Goal: Use online tool/utility: Utilize a website feature to perform a specific function

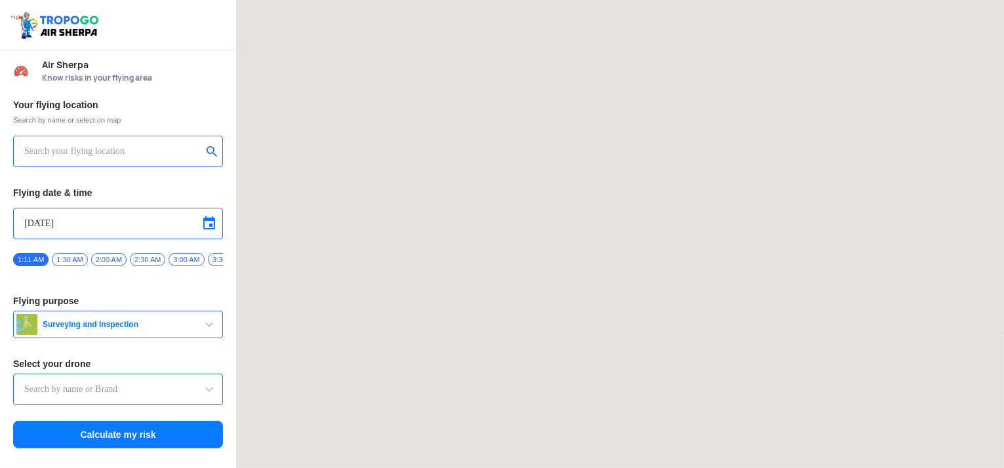
type input "Asteria A200"
click at [117, 148] on input "text" at bounding box center [113, 152] width 178 height 16
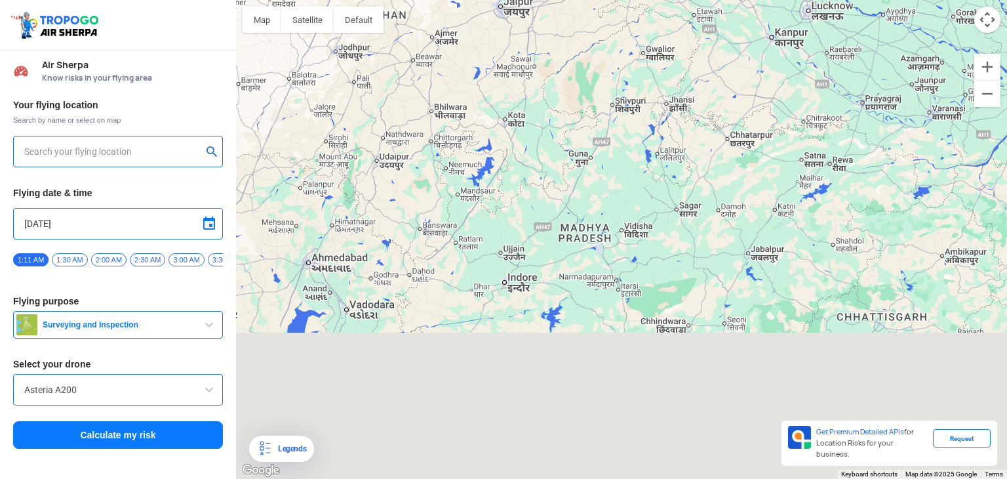
drag, startPoint x: 494, startPoint y: 184, endPoint x: 536, endPoint y: -37, distance: 225.5
click at [536, 0] on html "Location Risk Score Air Sherpa Know risks in your flying area Your flying locat…" at bounding box center [503, 239] width 1007 height 479
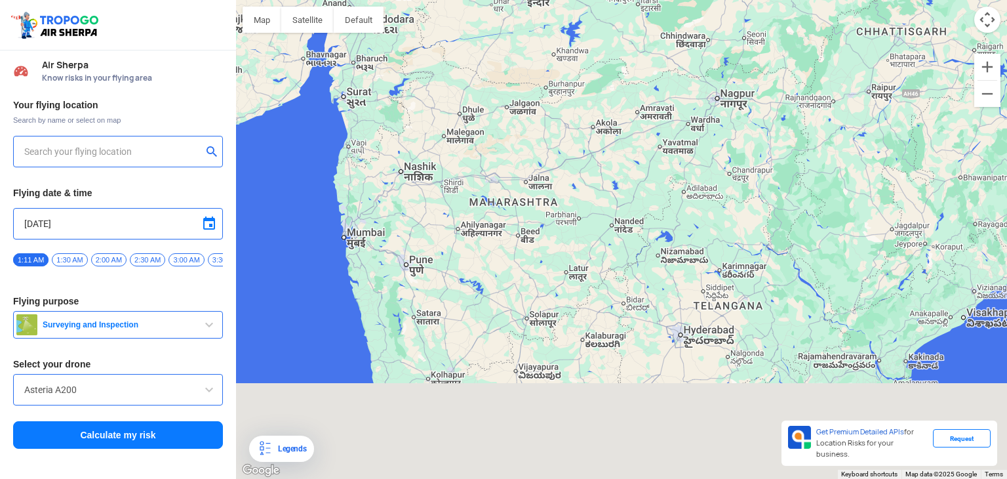
drag, startPoint x: 486, startPoint y: 208, endPoint x: 509, endPoint y: -20, distance: 229.4
click at [509, 0] on html "Location Risk Score Air Sherpa Know risks in your flying area Your flying locat…" at bounding box center [503, 239] width 1007 height 479
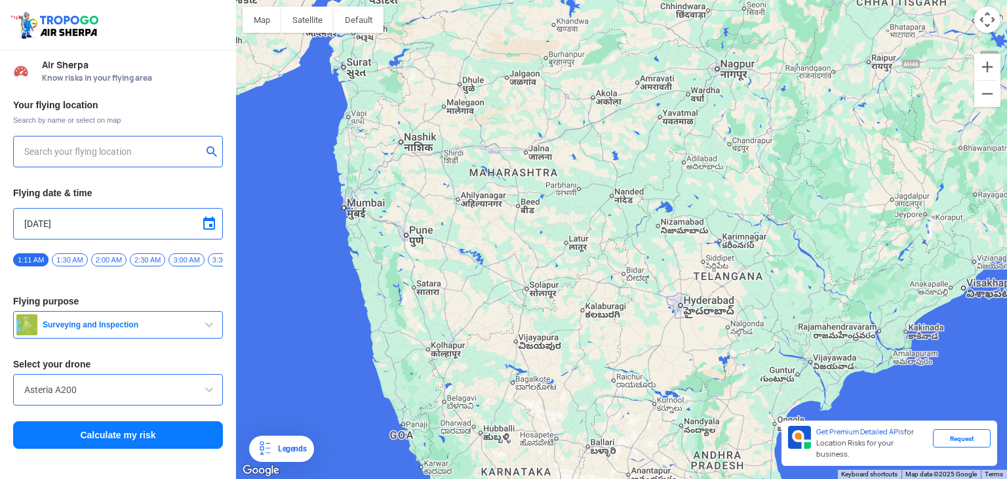
click at [50, 149] on input "text" at bounding box center [113, 152] width 178 height 16
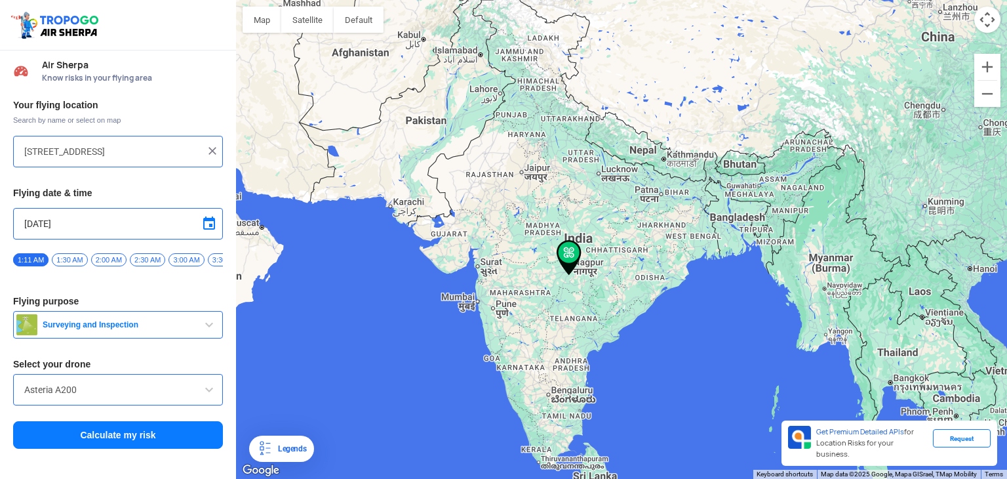
click at [84, 404] on div "Asteria A200" at bounding box center [118, 389] width 210 height 31
click at [81, 397] on input "Asteria A200" at bounding box center [118, 390] width 188 height 16
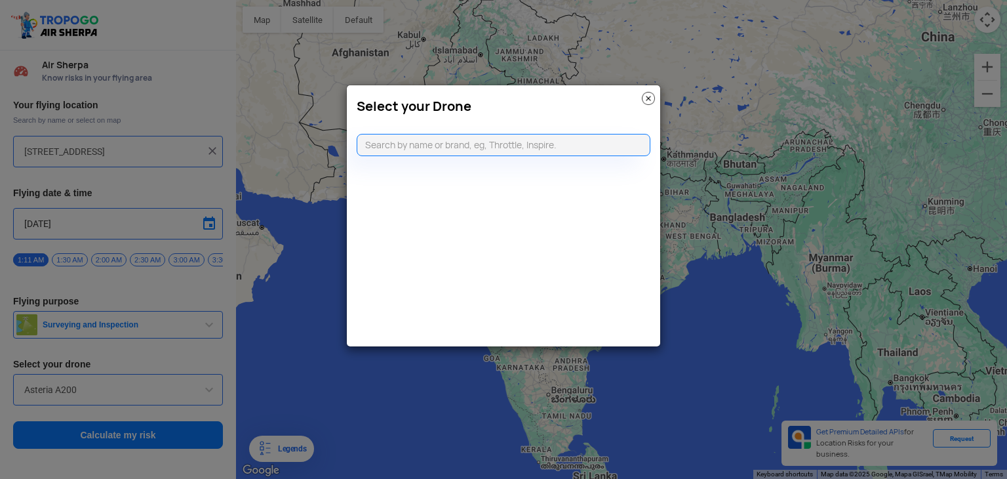
click at [648, 94] on img at bounding box center [648, 98] width 13 height 13
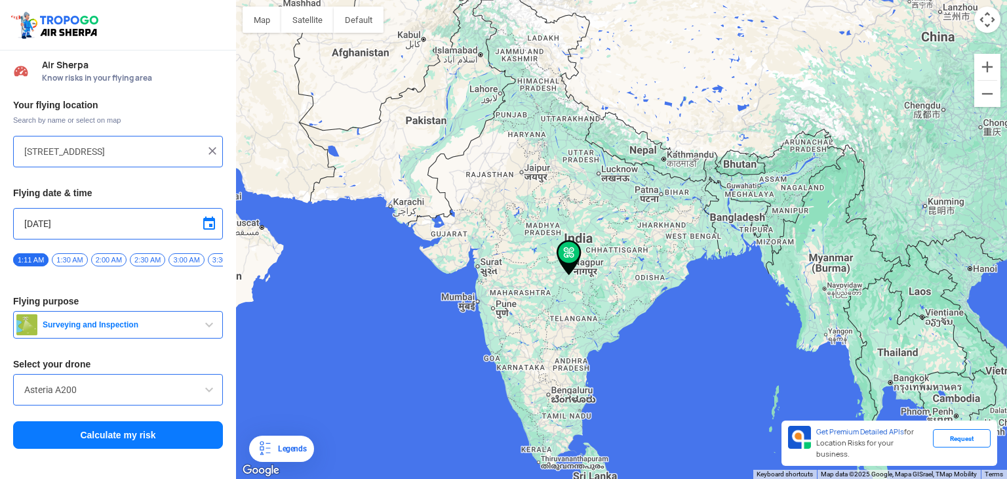
click at [189, 317] on button "Surveying and Inspection" at bounding box center [118, 325] width 210 height 28
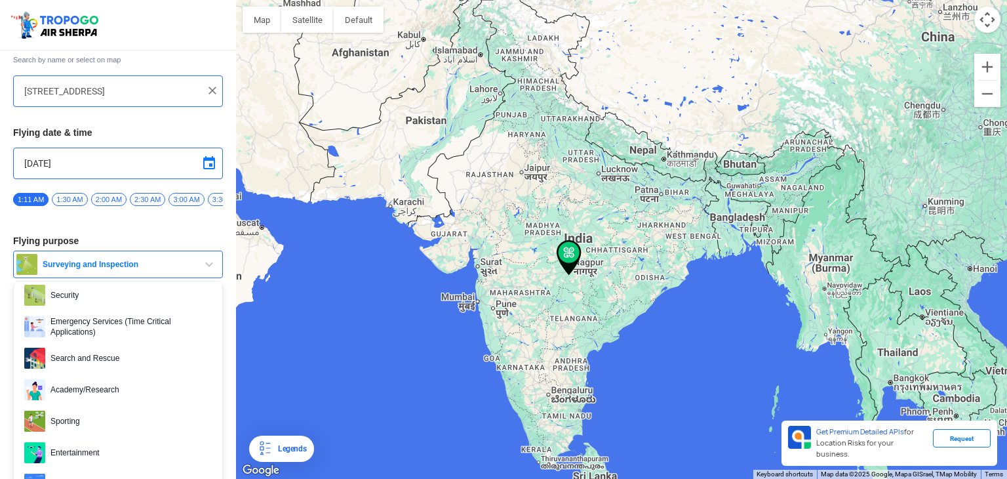
scroll to position [97, 0]
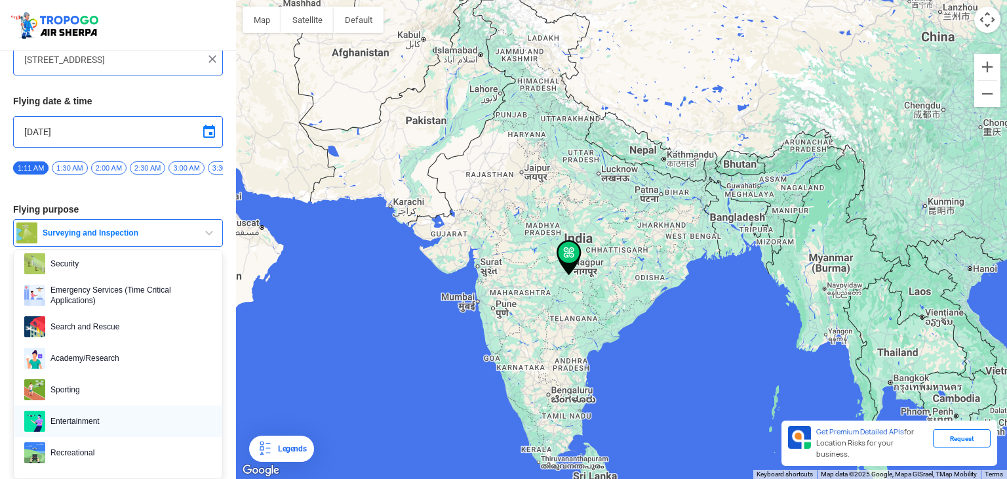
click at [85, 410] on span "Entertainment" at bounding box center [128, 420] width 167 height 21
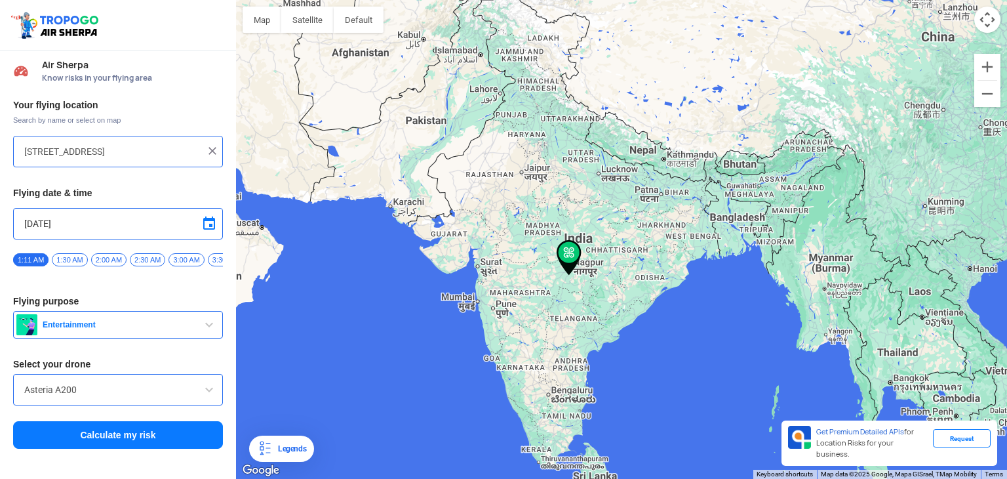
click at [172, 397] on input "Asteria A200" at bounding box center [118, 390] width 188 height 16
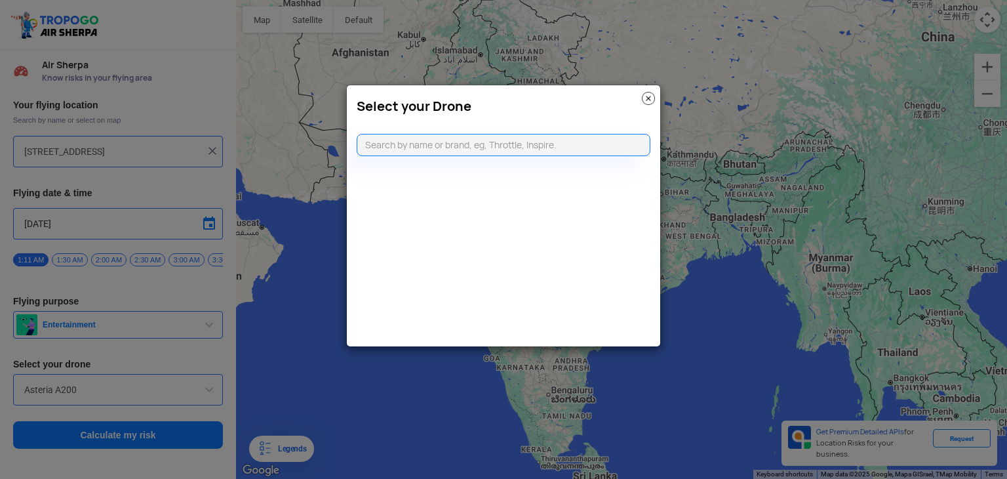
click at [643, 98] on img at bounding box center [648, 98] width 13 height 13
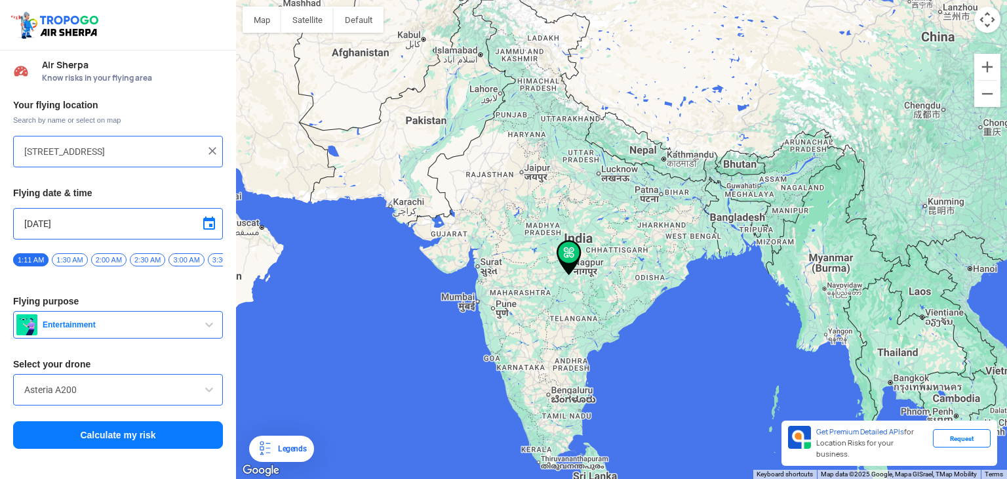
click at [548, 335] on div at bounding box center [621, 239] width 771 height 479
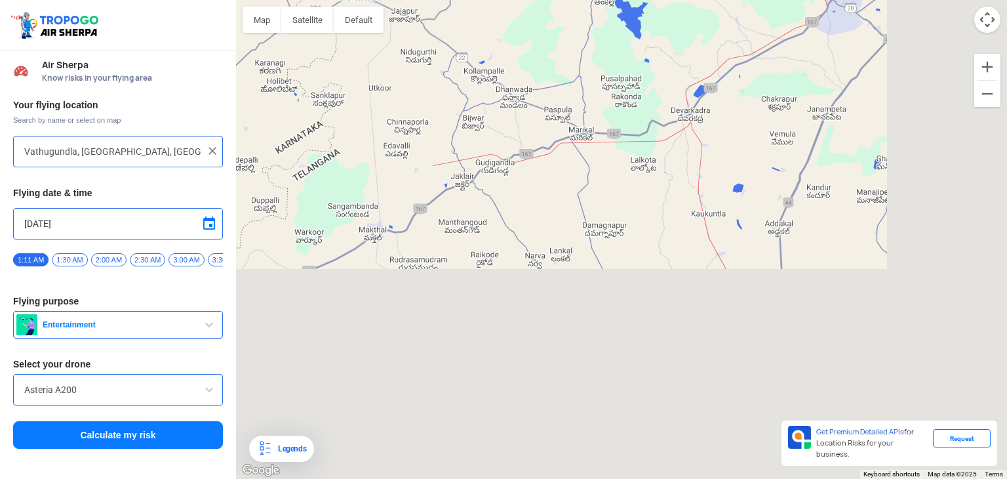
drag, startPoint x: 724, startPoint y: 249, endPoint x: 511, endPoint y: -57, distance: 373.0
click at [511, 0] on html "Location Risk Score Air Sherpa Know risks in your flying area Your flying locat…" at bounding box center [503, 239] width 1007 height 479
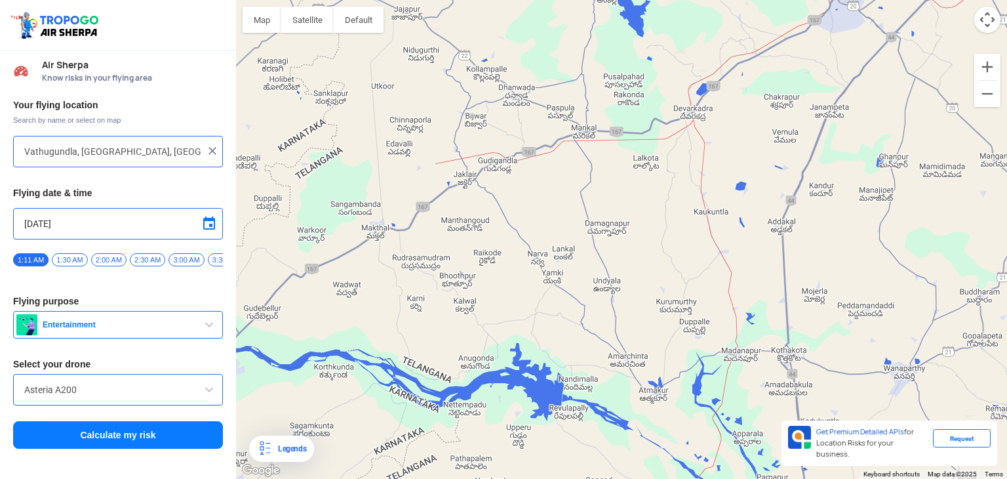
click at [594, 195] on div at bounding box center [621, 239] width 771 height 479
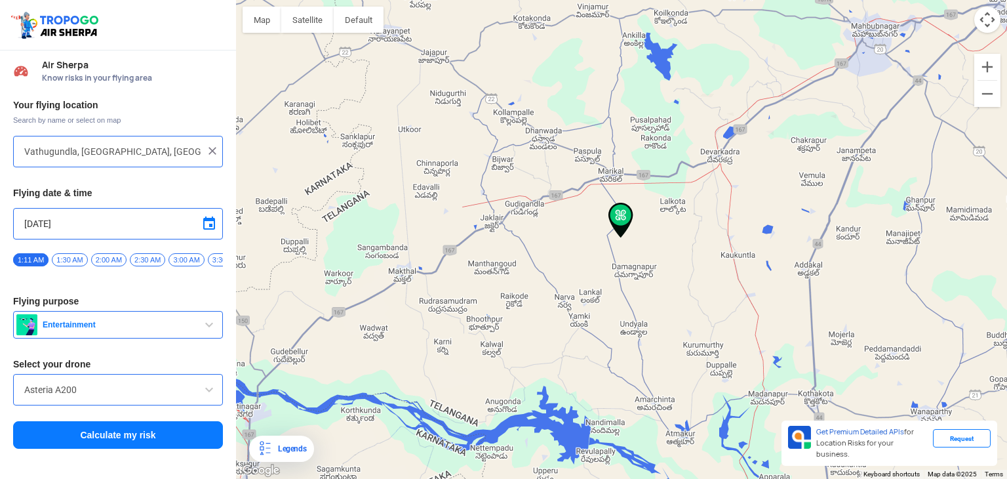
type input "[GEOGRAPHIC_DATA], [GEOGRAPHIC_DATA], [GEOGRAPHIC_DATA], [GEOGRAPHIC_DATA]"
click at [148, 445] on button "Calculate my risk" at bounding box center [118, 435] width 210 height 28
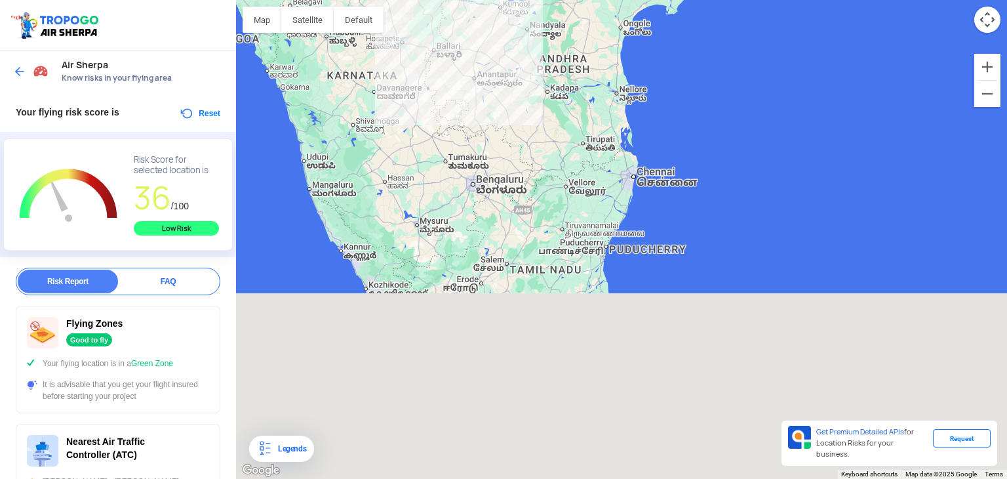
drag, startPoint x: 684, startPoint y: 241, endPoint x: 549, endPoint y: -33, distance: 305.5
click at [549, 0] on html "Location Risk Score Air Sherpa Know risks in your flying area Your flying risk …" at bounding box center [503, 239] width 1007 height 479
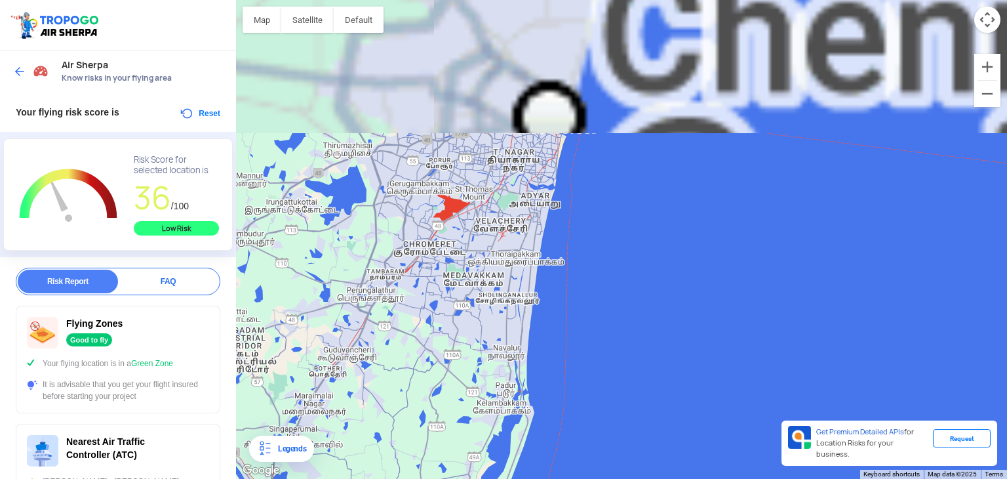
drag, startPoint x: 620, startPoint y: 150, endPoint x: 603, endPoint y: 349, distance: 200.0
click at [603, 349] on div at bounding box center [621, 239] width 771 height 479
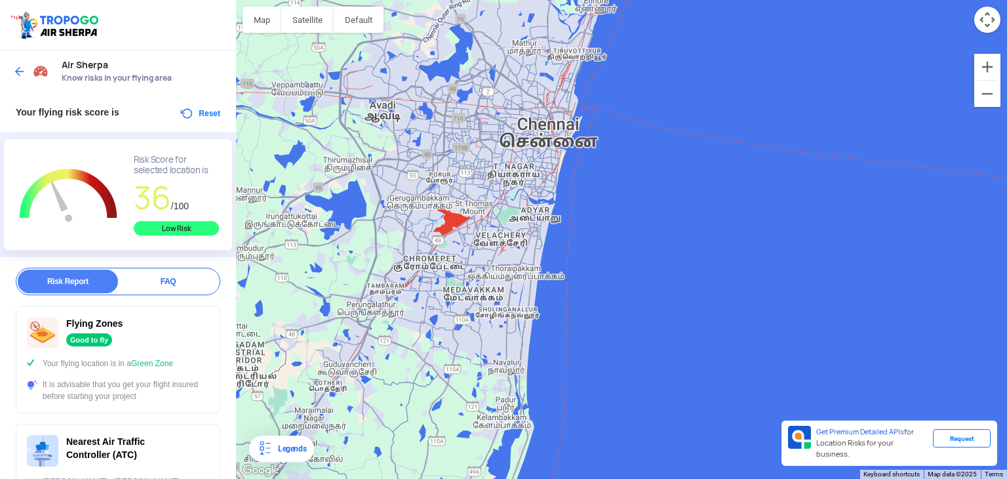
click at [519, 151] on div at bounding box center [621, 239] width 771 height 479
click at [20, 66] on img at bounding box center [19, 71] width 13 height 13
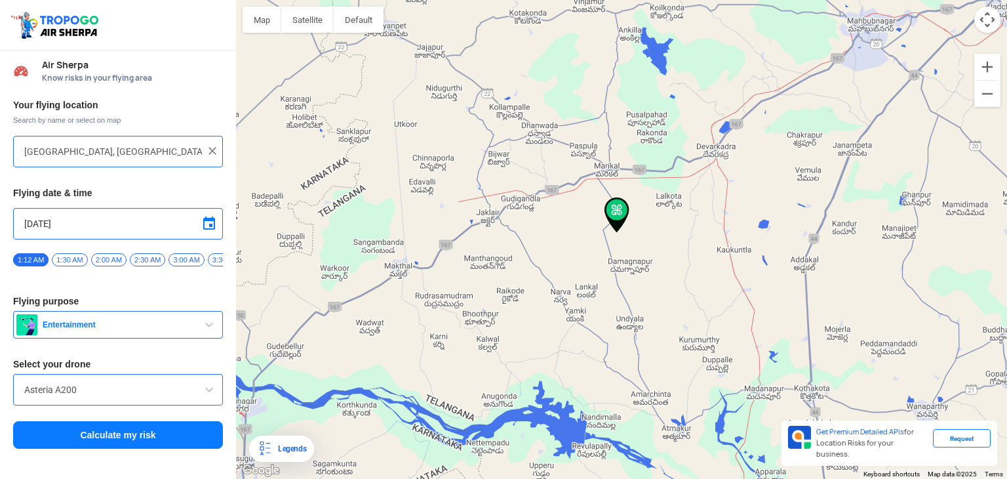
drag, startPoint x: 698, startPoint y: 251, endPoint x: 650, endPoint y: 239, distance: 49.5
click at [650, 241] on div at bounding box center [621, 239] width 771 height 479
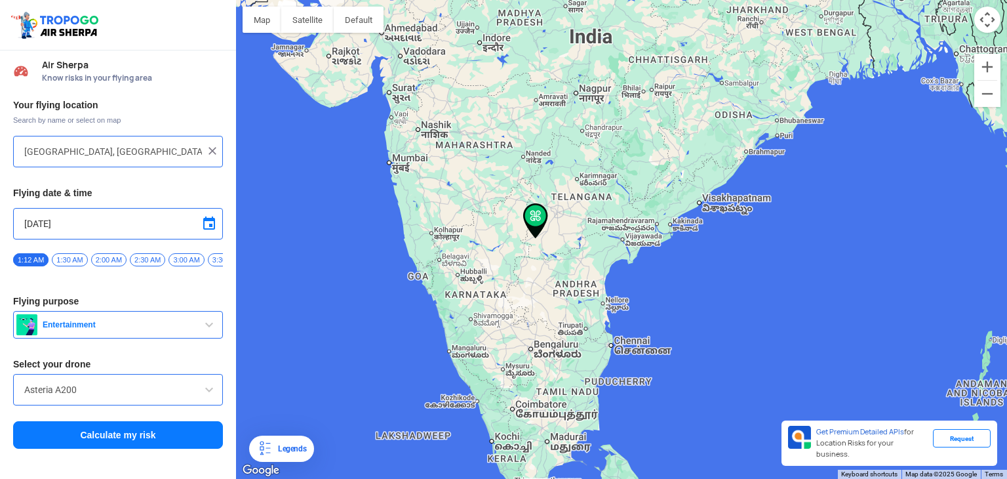
click at [614, 351] on div at bounding box center [621, 239] width 771 height 479
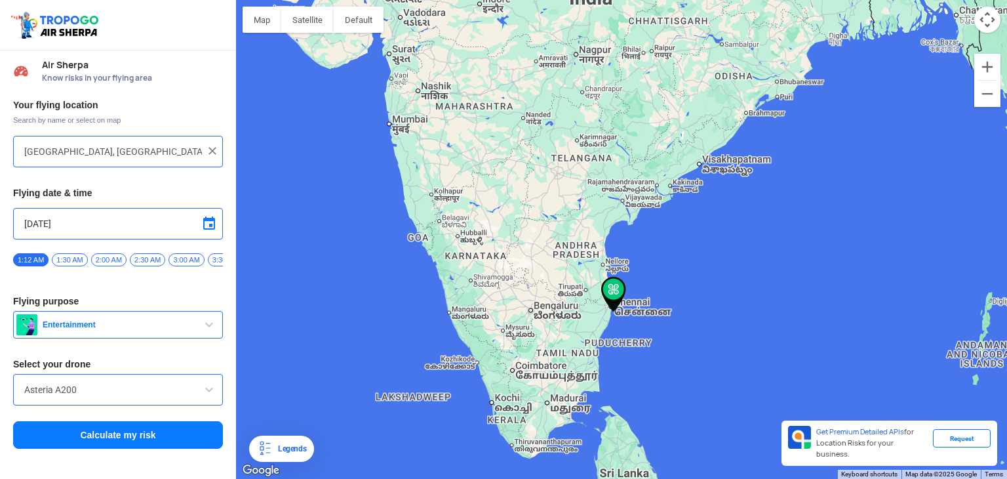
type input "[GEOGRAPHIC_DATA], [GEOGRAPHIC_DATA], [GEOGRAPHIC_DATA]"
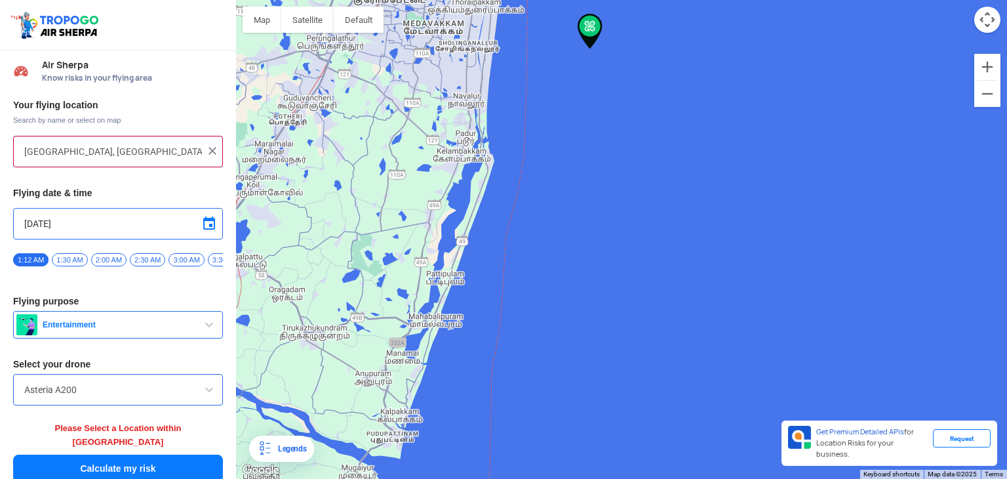
drag, startPoint x: 620, startPoint y: 326, endPoint x: 785, endPoint y: 509, distance: 246.5
click at [785, 467] on html "Location Risk Score Air Sherpa Know risks in your flying area Your flying locat…" at bounding box center [503, 239] width 1007 height 479
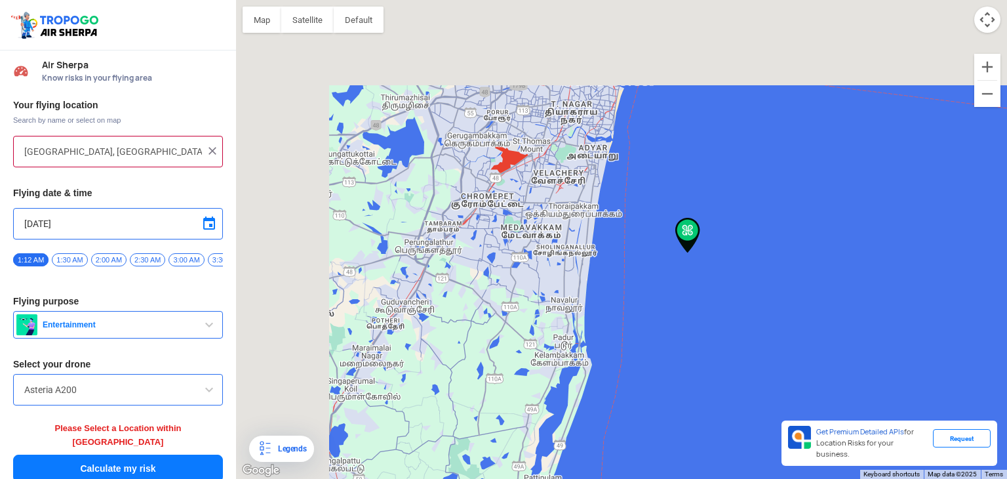
drag, startPoint x: 640, startPoint y: 267, endPoint x: 789, endPoint y: 509, distance: 283.8
click at [789, 467] on html "Location Risk Score Air Sherpa Know risks in your flying area Your flying locat…" at bounding box center [503, 239] width 1007 height 479
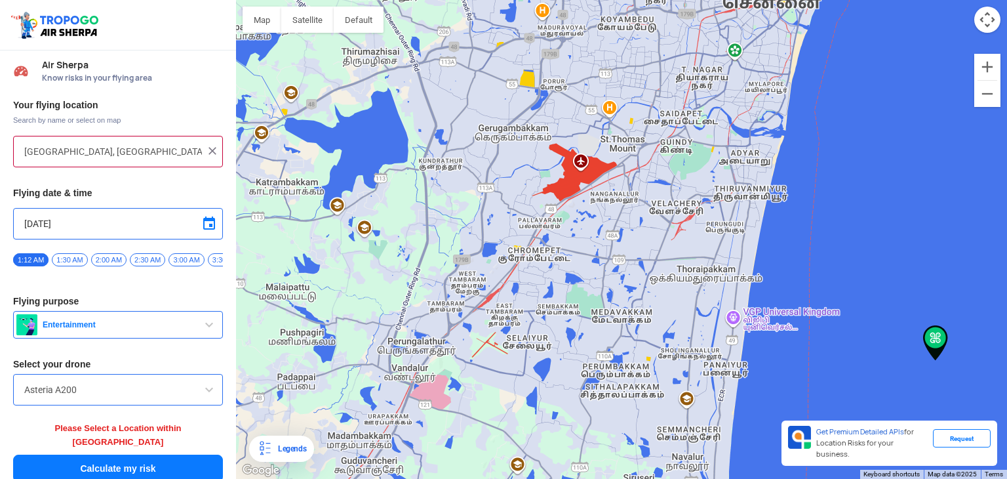
drag, startPoint x: 574, startPoint y: 207, endPoint x: 568, endPoint y: 214, distance: 9.3
click at [568, 214] on div at bounding box center [621, 239] width 771 height 479
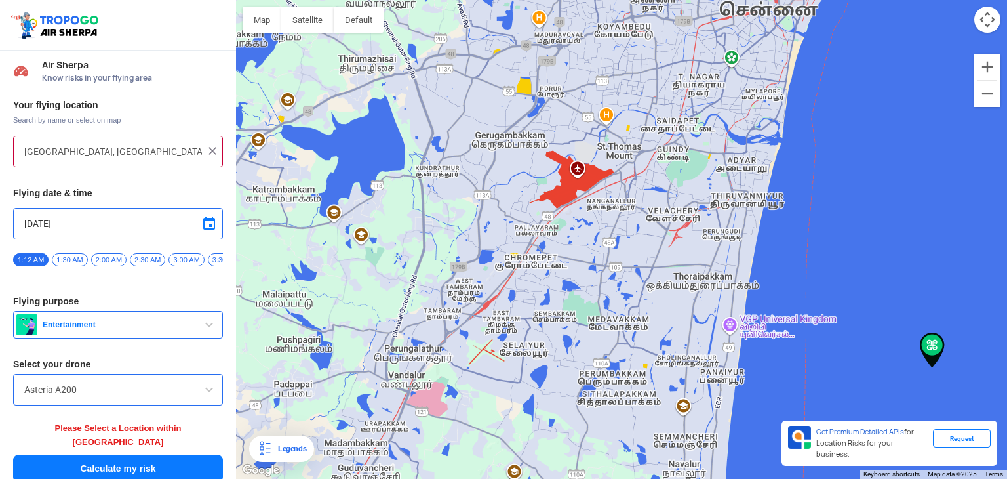
click at [565, 184] on div at bounding box center [621, 239] width 771 height 479
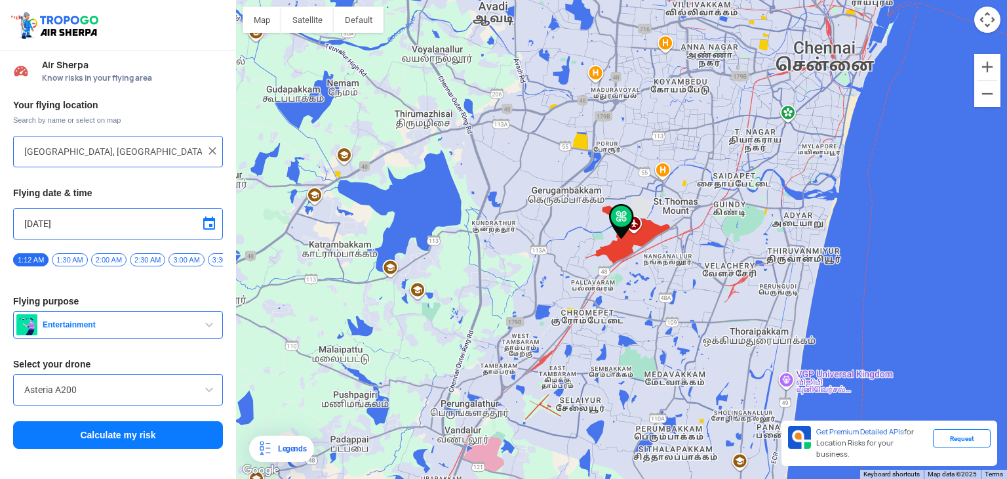
click at [121, 434] on button "Calculate my risk" at bounding box center [118, 435] width 210 height 28
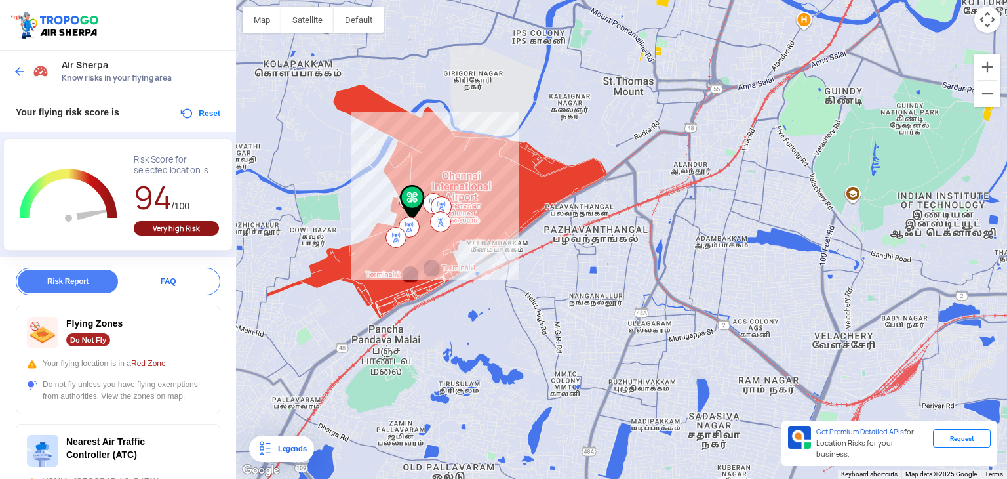
click at [707, 142] on div at bounding box center [621, 239] width 771 height 479
click at [834, 113] on div at bounding box center [621, 239] width 771 height 479
click at [16, 64] on div at bounding box center [32, 72] width 39 height 24
click at [21, 68] on img at bounding box center [19, 71] width 13 height 13
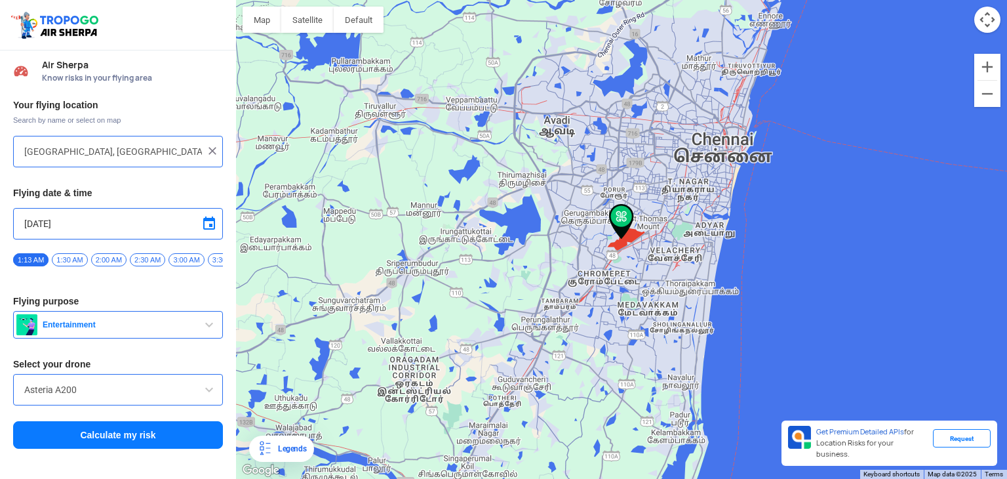
click at [673, 155] on div at bounding box center [621, 239] width 771 height 479
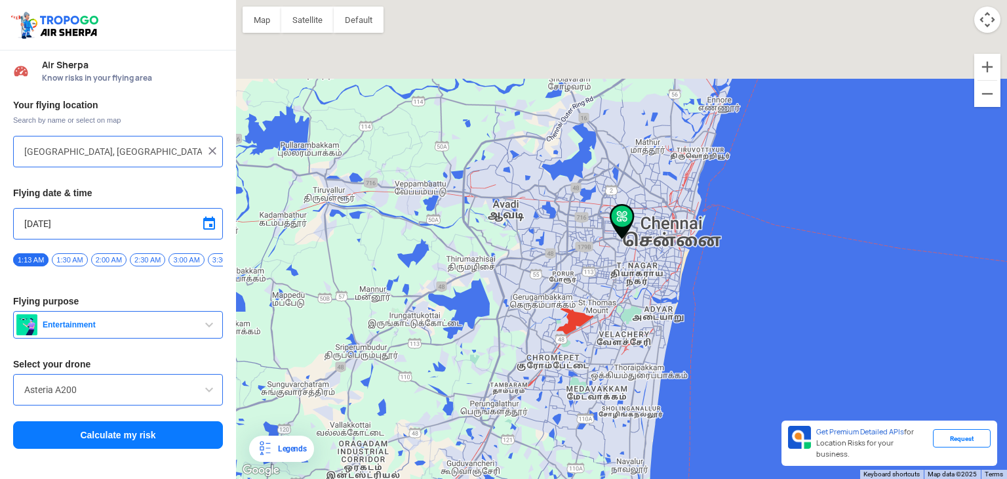
type input "DIRECTORATE OF HOMOEOPATHY CLINIC, CHENNAI CORPORATION CHILD CARE CENTRE, [GEOG…"
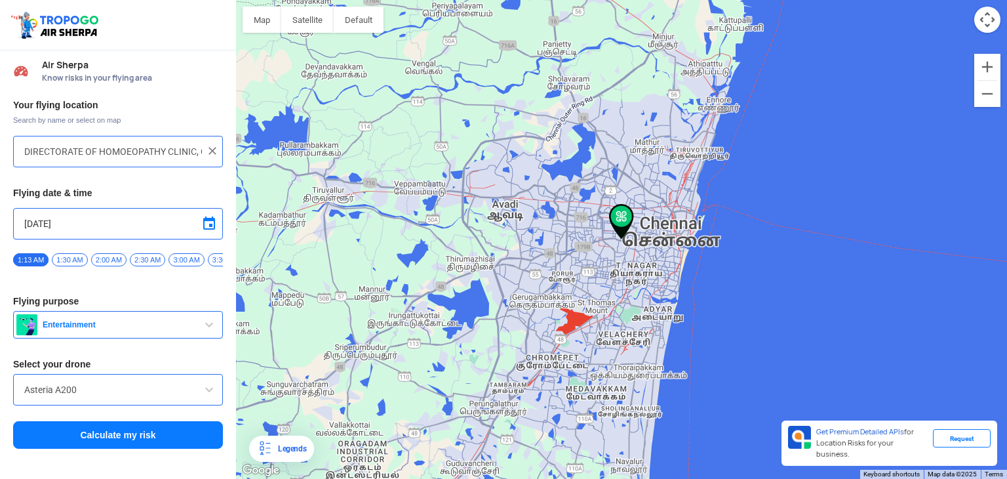
drag, startPoint x: 174, startPoint y: 426, endPoint x: 159, endPoint y: 436, distance: 18.9
click at [159, 436] on button "Calculate my risk" at bounding box center [118, 435] width 210 height 28
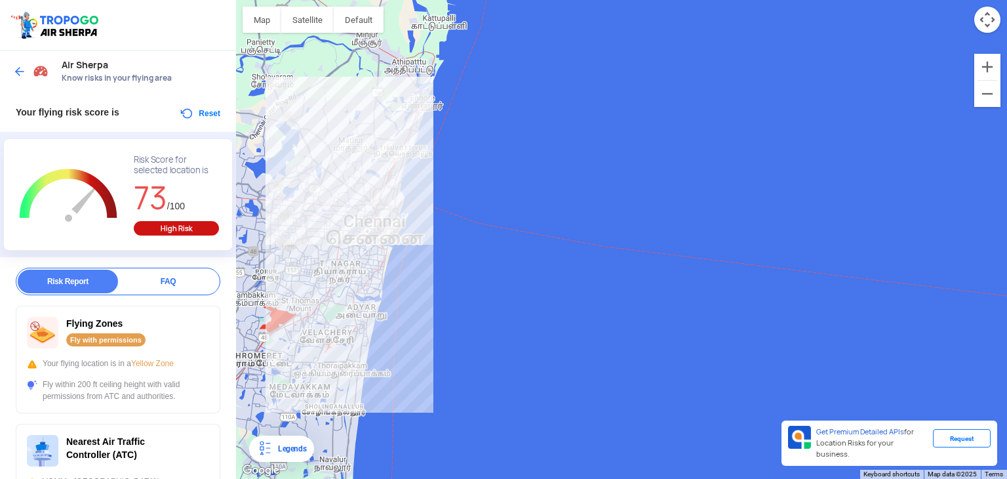
click at [576, 234] on div at bounding box center [621, 239] width 771 height 479
click at [436, 221] on div at bounding box center [621, 239] width 771 height 479
click at [607, 208] on div at bounding box center [621, 239] width 771 height 479
click at [14, 79] on div at bounding box center [32, 72] width 39 height 24
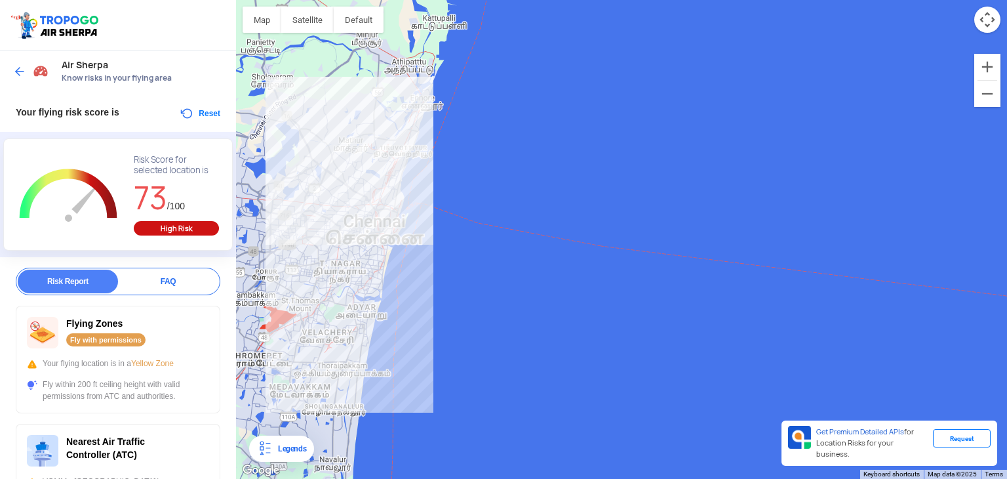
click at [18, 69] on img at bounding box center [19, 71] width 13 height 13
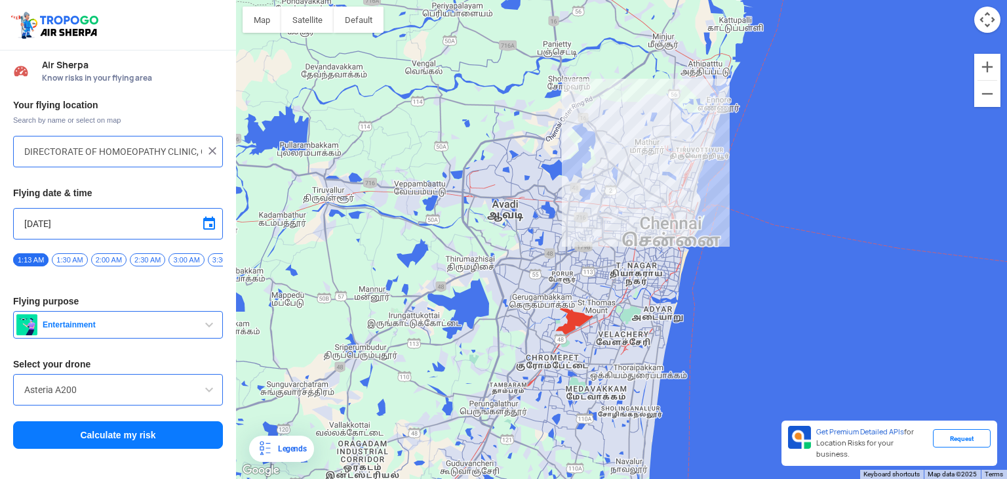
click at [926, 185] on div at bounding box center [621, 239] width 771 height 479
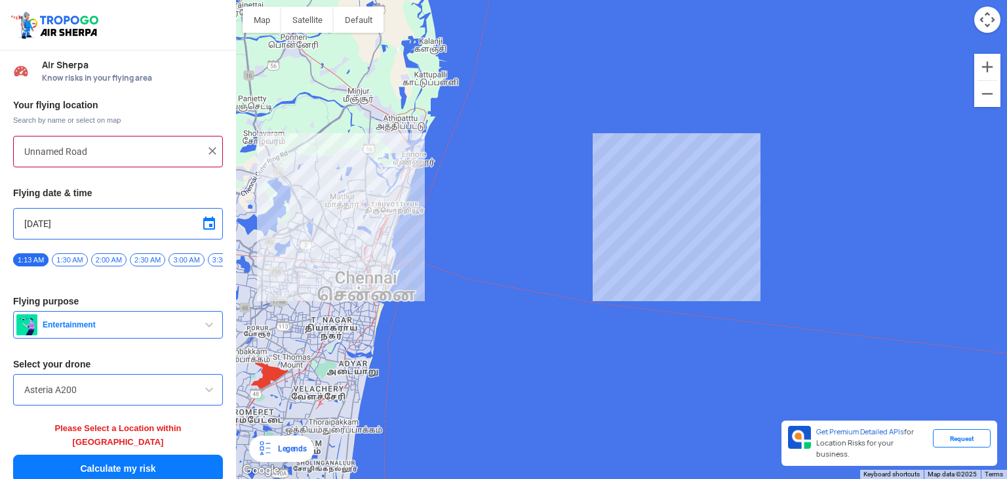
click at [53, 454] on button "Calculate my risk" at bounding box center [118, 468] width 210 height 28
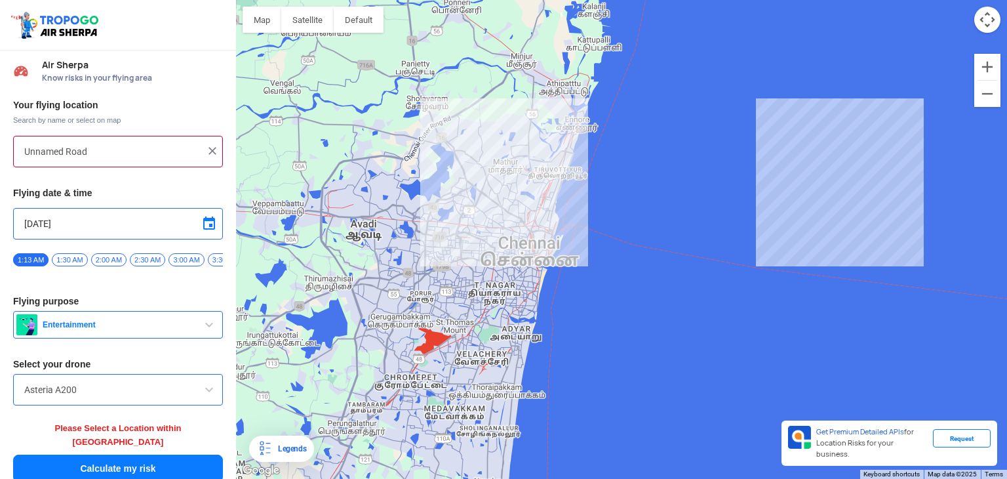
drag, startPoint x: 288, startPoint y: 323, endPoint x: 455, endPoint y: 286, distance: 170.7
click at [455, 286] on div at bounding box center [621, 239] width 771 height 479
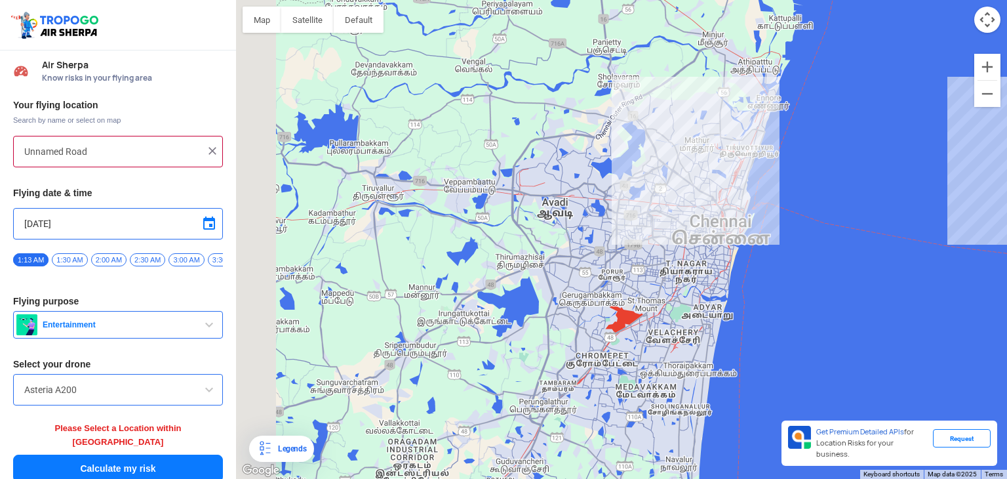
drag, startPoint x: 368, startPoint y: 237, endPoint x: 525, endPoint y: 209, distance: 158.5
click at [525, 209] on div at bounding box center [621, 239] width 771 height 479
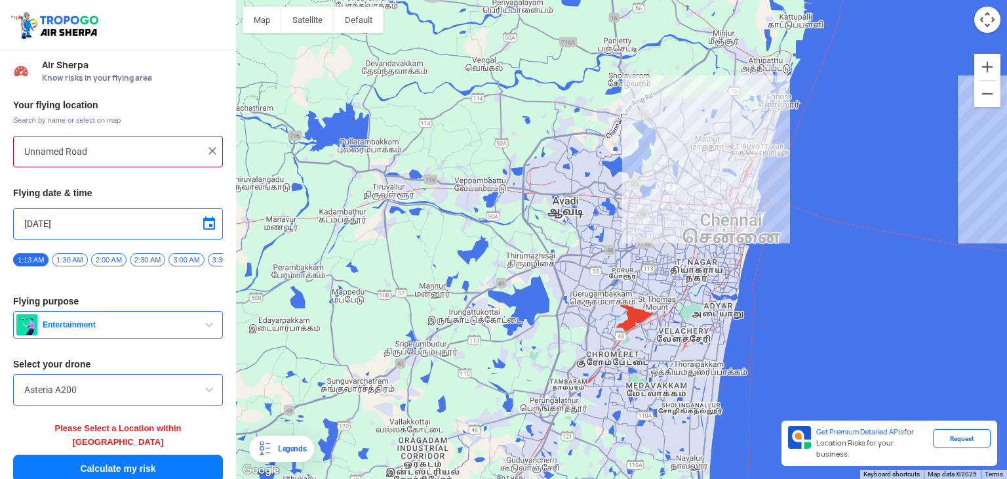
click at [395, 226] on div at bounding box center [621, 239] width 771 height 479
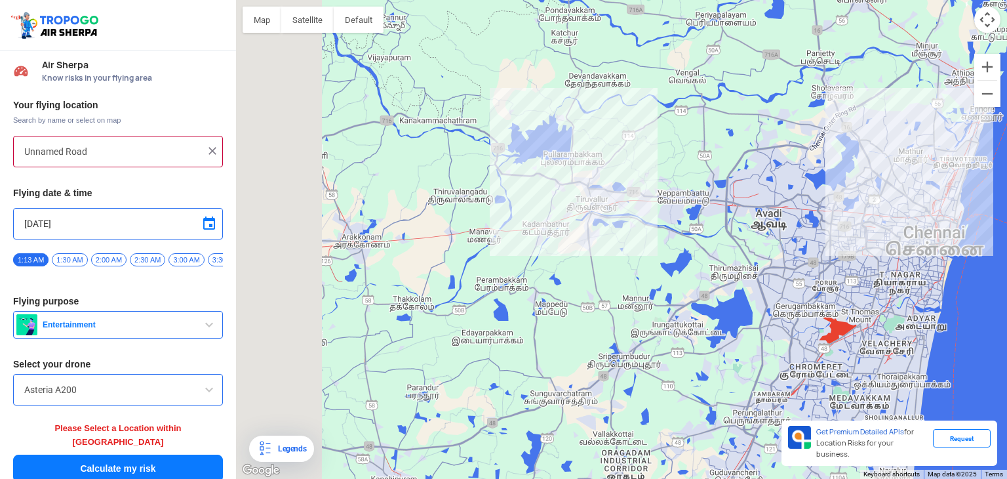
type input "Venkathur, [GEOGRAPHIC_DATA] 602002, [GEOGRAPHIC_DATA]"
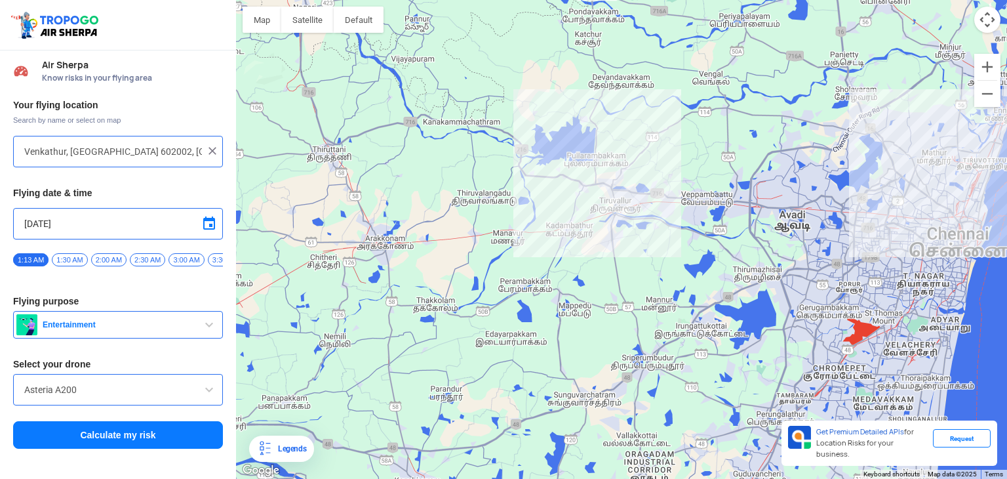
click at [180, 436] on button "Calculate my risk" at bounding box center [118, 435] width 210 height 28
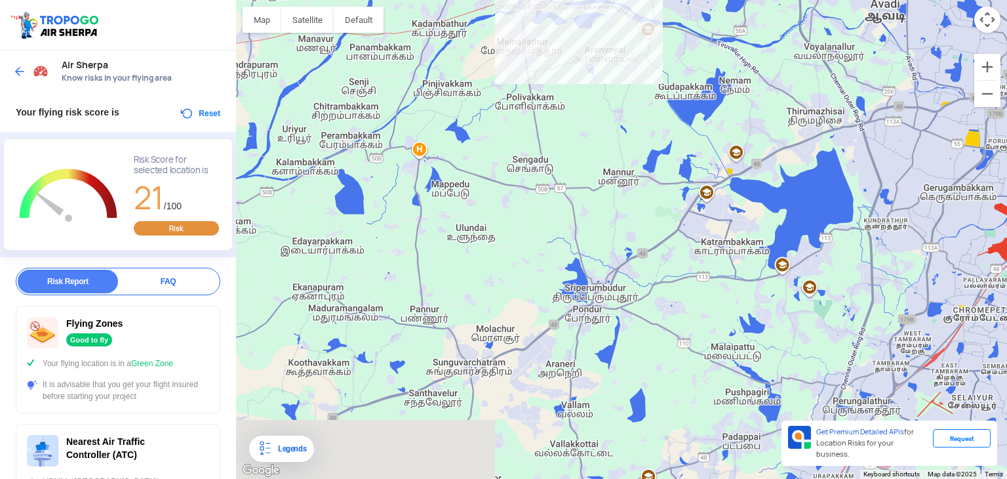
drag, startPoint x: 521, startPoint y: 233, endPoint x: 597, endPoint y: 49, distance: 199.1
click at [597, 49] on div at bounding box center [621, 239] width 771 height 479
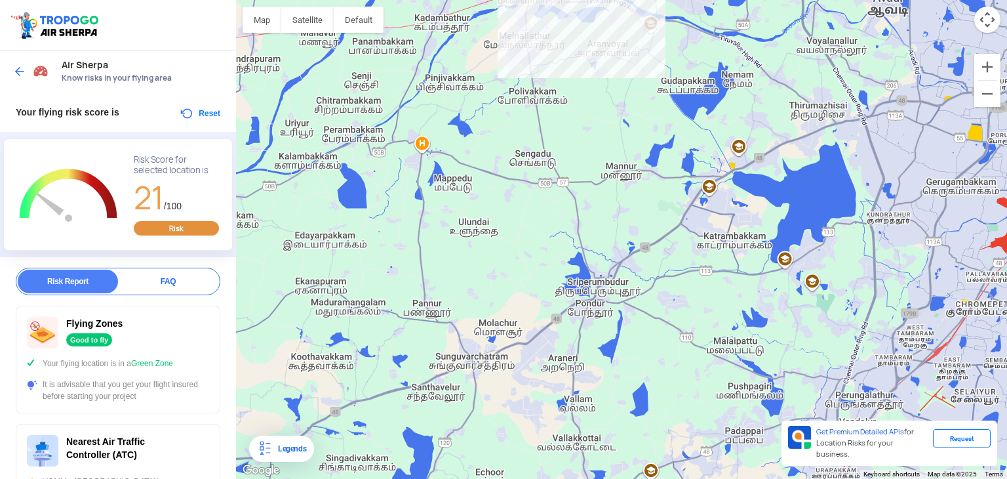
click at [443, 193] on div at bounding box center [621, 239] width 771 height 479
click at [18, 68] on img at bounding box center [19, 71] width 13 height 13
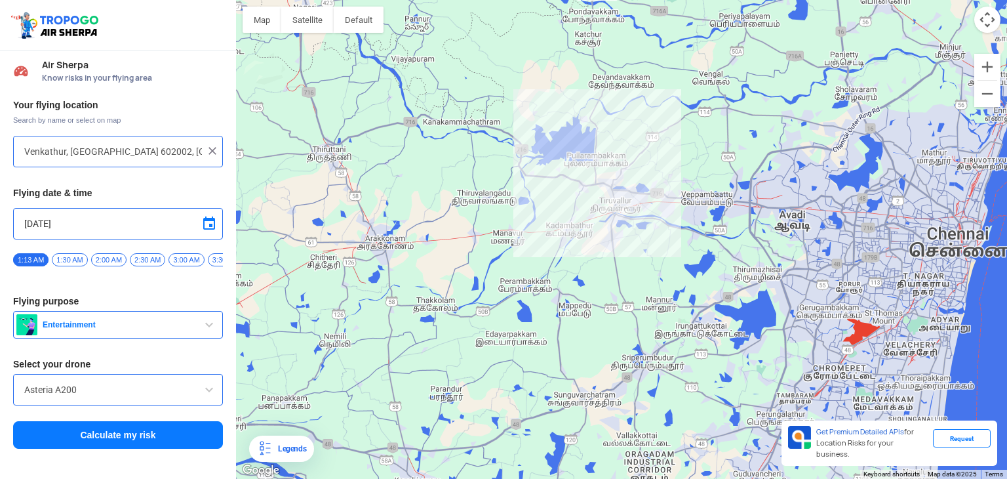
click at [608, 326] on div at bounding box center [621, 239] width 771 height 479
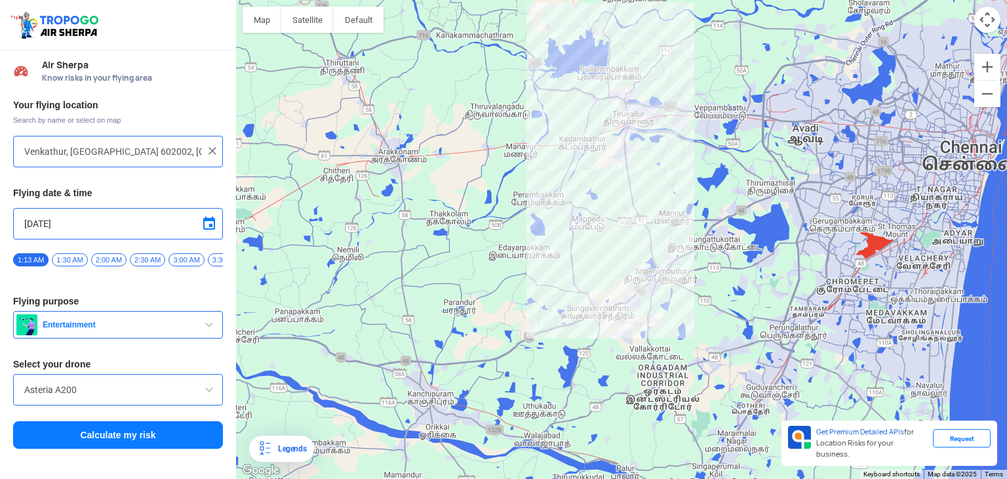
type input "[GEOGRAPHIC_DATA], [GEOGRAPHIC_DATA], [GEOGRAPHIC_DATA]"
click at [136, 441] on button "Calculate my risk" at bounding box center [118, 435] width 210 height 28
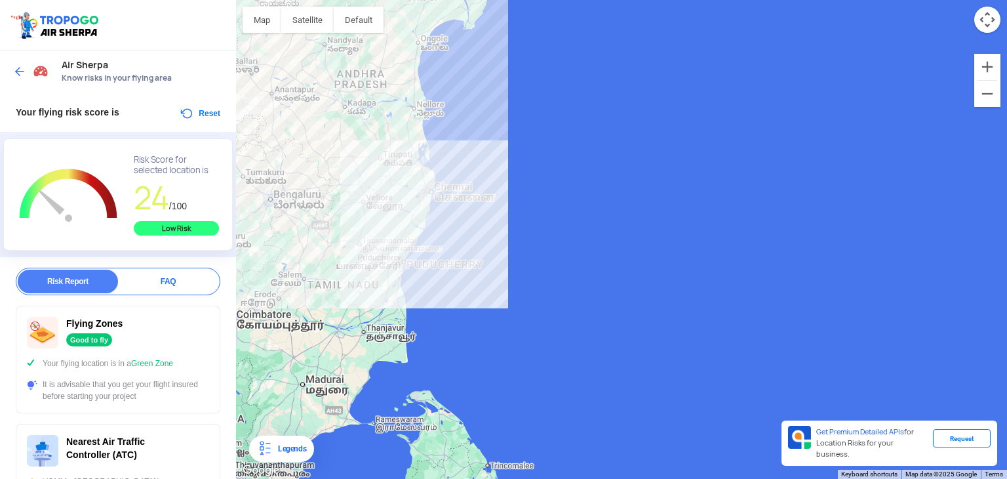
click at [88, 288] on div "Risk Report" at bounding box center [68, 281] width 100 height 24
click at [90, 284] on div "Risk Report" at bounding box center [68, 281] width 100 height 24
click at [18, 65] on img at bounding box center [19, 71] width 13 height 13
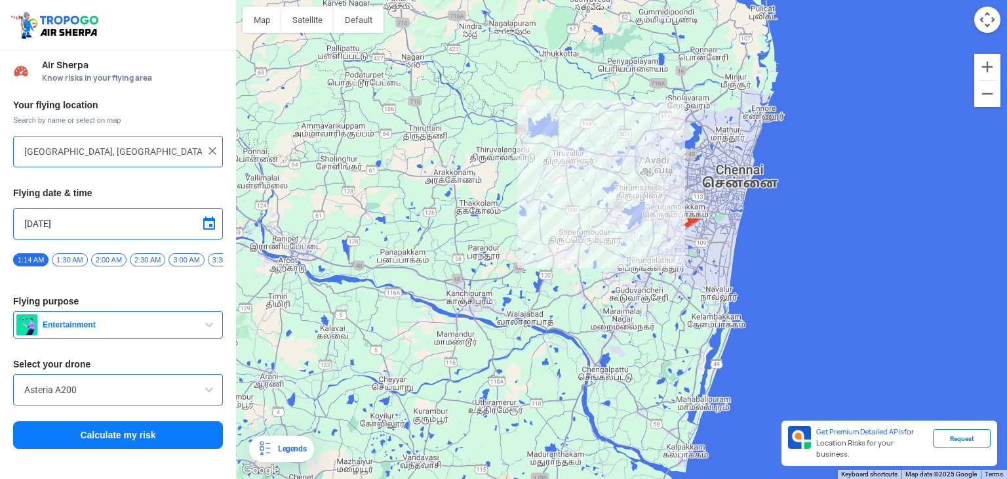
click at [441, 172] on div at bounding box center [621, 239] width 771 height 479
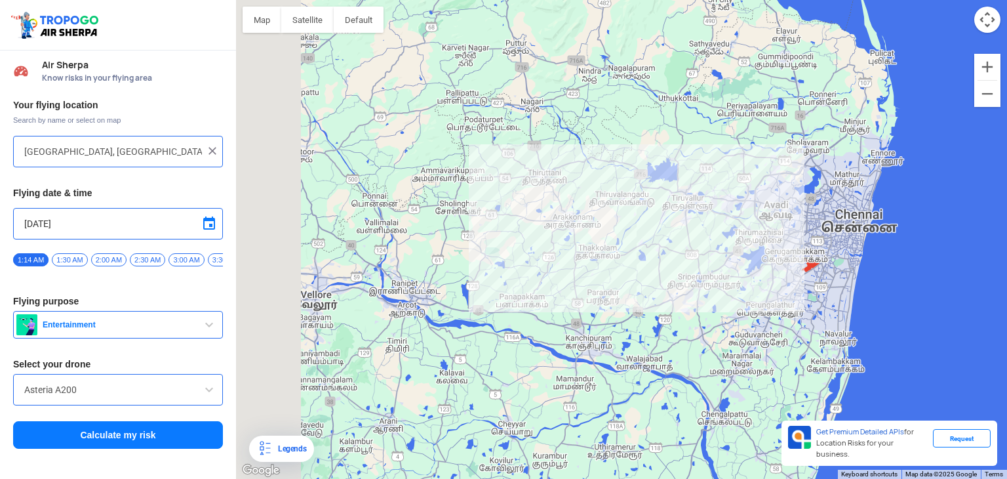
type input "Arakkonam, [GEOGRAPHIC_DATA], [GEOGRAPHIC_DATA]"
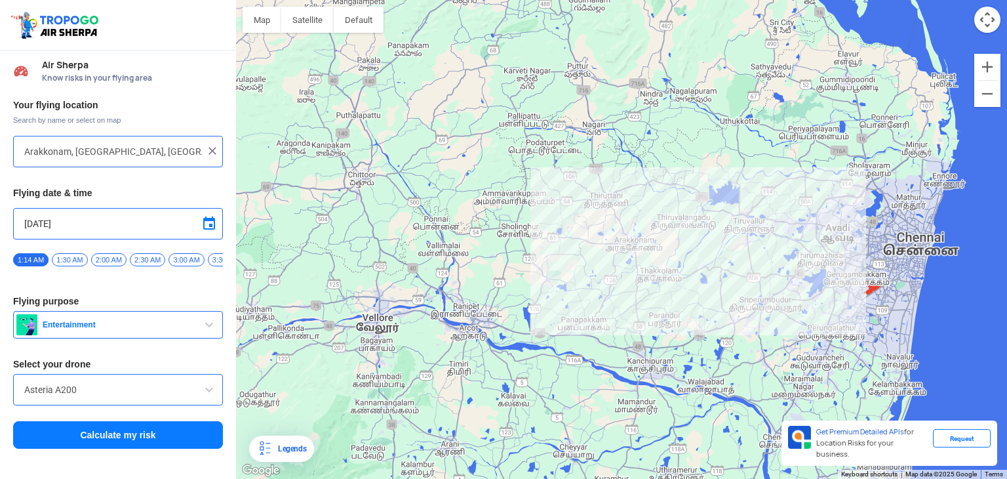
click at [103, 439] on button "Calculate my risk" at bounding box center [118, 435] width 210 height 28
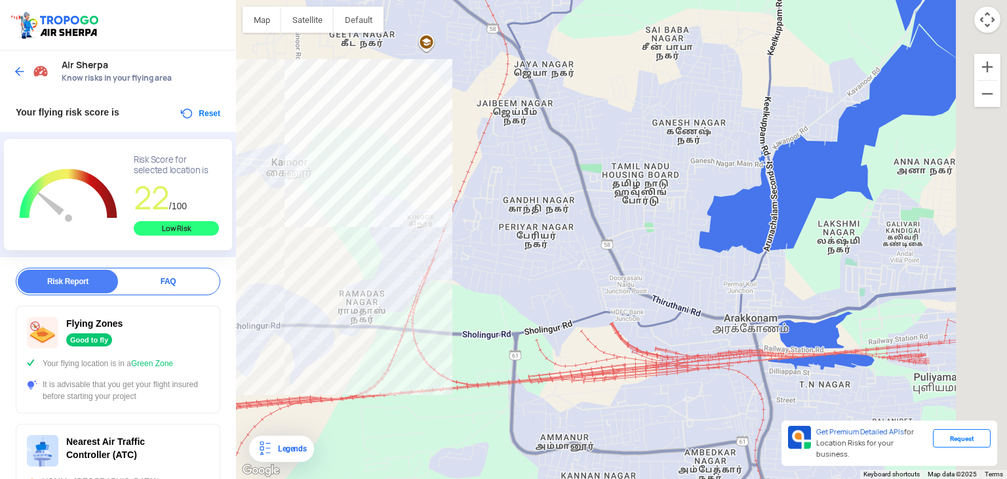
drag, startPoint x: 496, startPoint y: 272, endPoint x: 321, endPoint y: 186, distance: 195.3
click at [321, 186] on div at bounding box center [621, 239] width 771 height 479
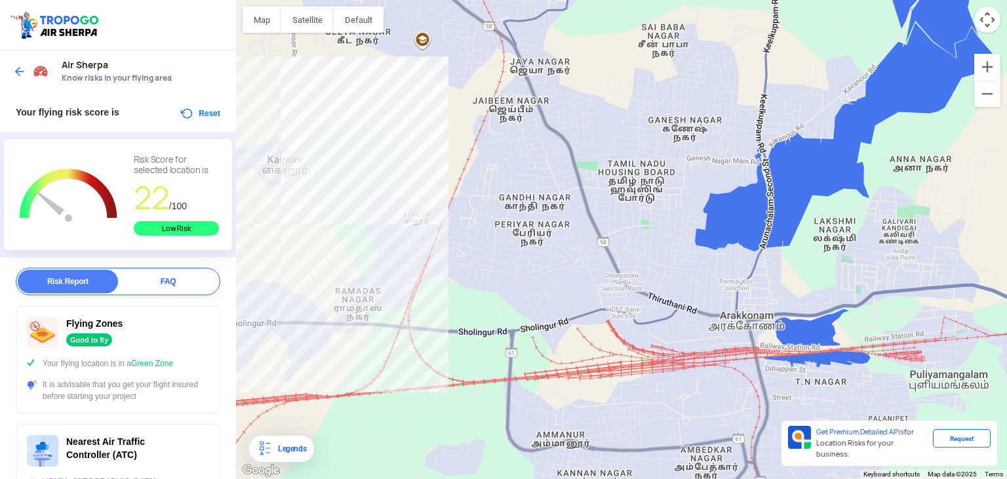
click at [651, 357] on div at bounding box center [621, 239] width 771 height 479
click at [20, 61] on div at bounding box center [32, 72] width 39 height 24
click at [16, 60] on div at bounding box center [32, 72] width 39 height 24
click at [16, 67] on img at bounding box center [19, 71] width 13 height 13
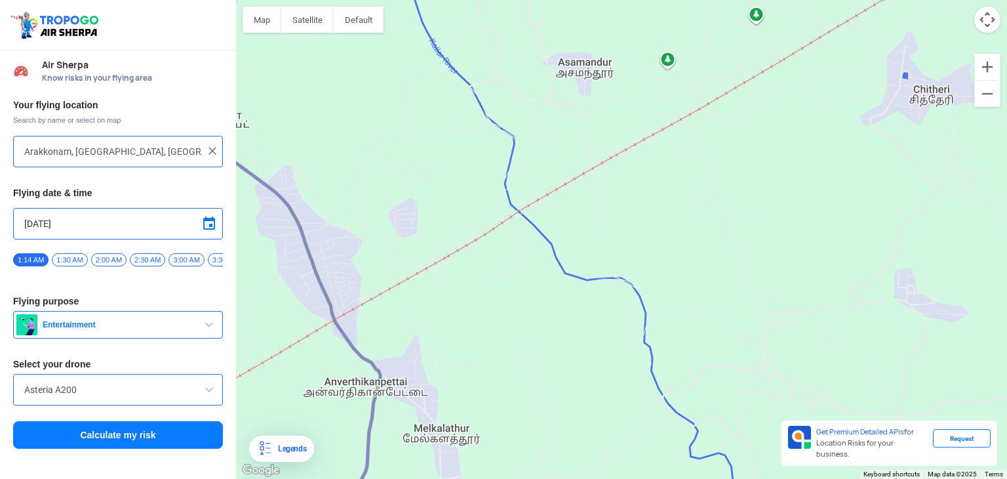
click at [454, 243] on div at bounding box center [621, 239] width 771 height 479
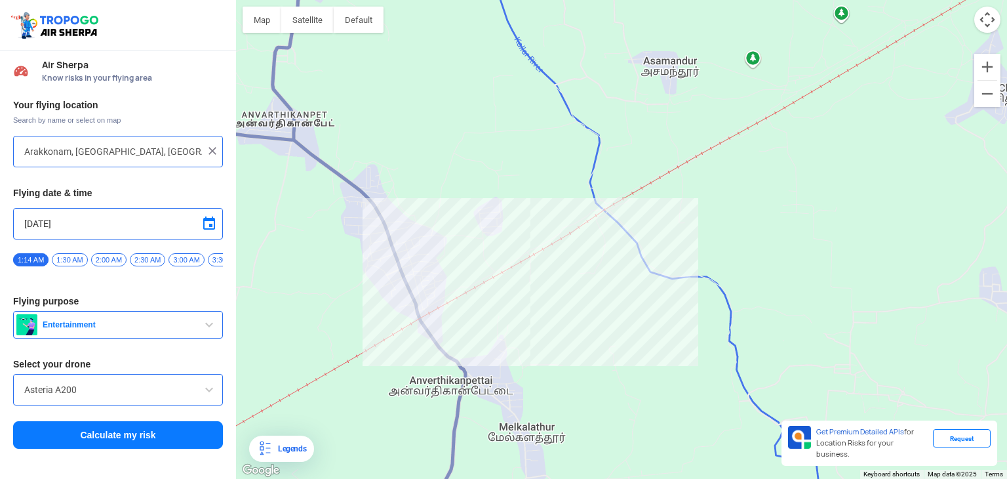
type input "Asamandur, [GEOGRAPHIC_DATA], [GEOGRAPHIC_DATA]"
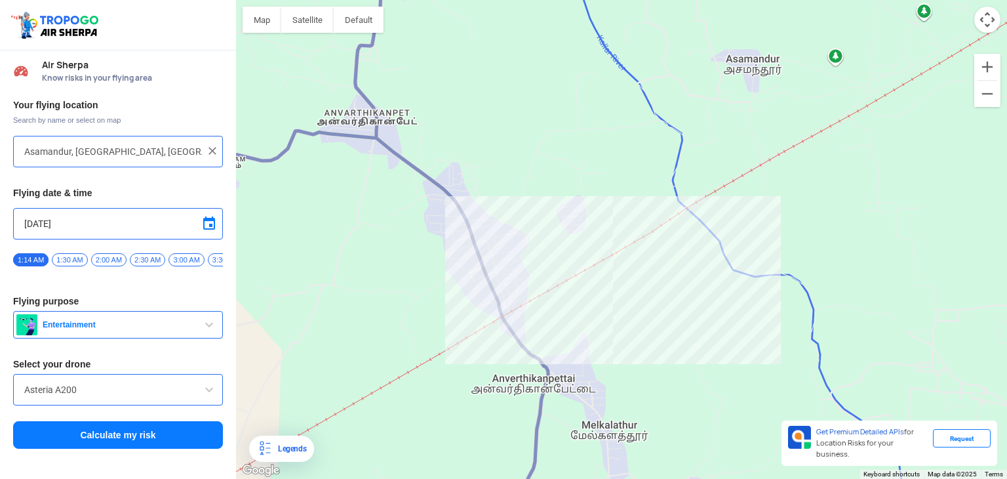
click at [101, 431] on button "Calculate my risk" at bounding box center [118, 435] width 210 height 28
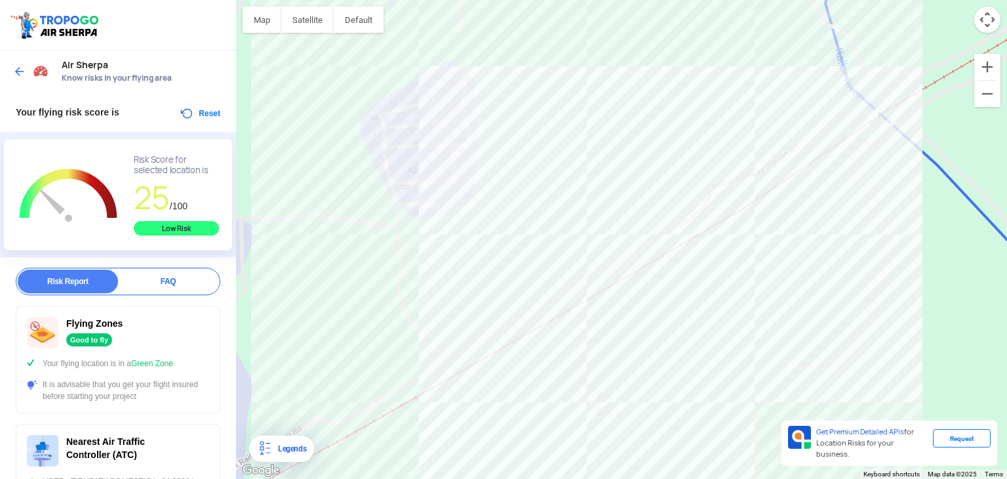
click at [622, 273] on div at bounding box center [621, 239] width 771 height 479
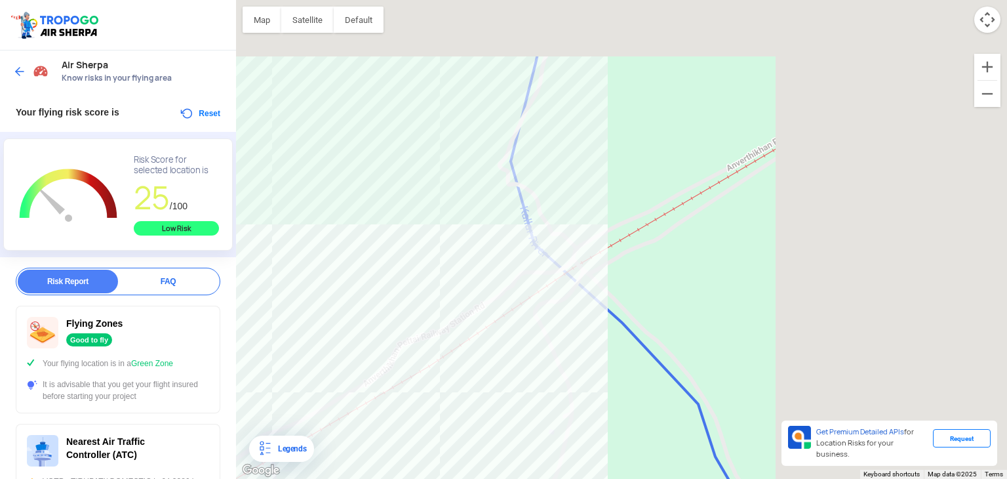
drag, startPoint x: 608, startPoint y: 278, endPoint x: 244, endPoint y: 450, distance: 403.0
click at [244, 450] on div at bounding box center [621, 239] width 771 height 479
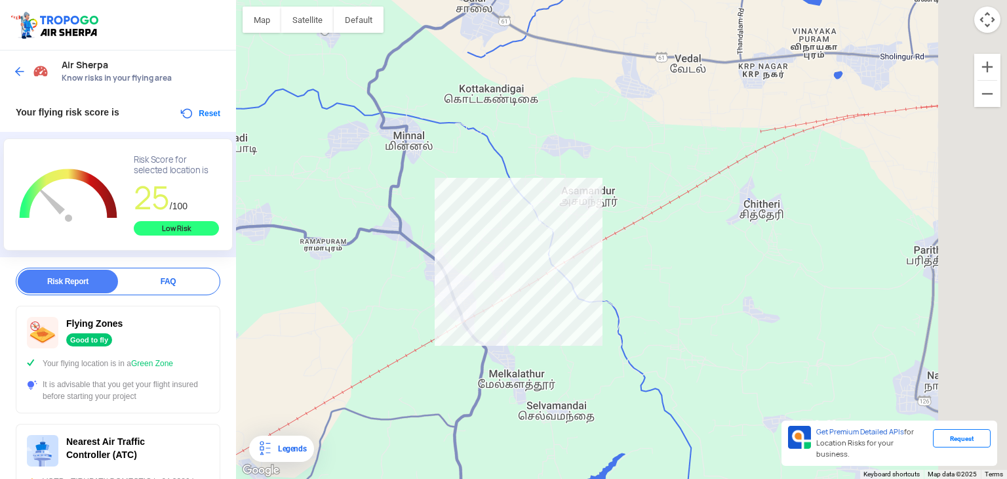
drag, startPoint x: 765, startPoint y: 280, endPoint x: 464, endPoint y: 243, distance: 303.8
click at [464, 243] on div at bounding box center [621, 239] width 771 height 479
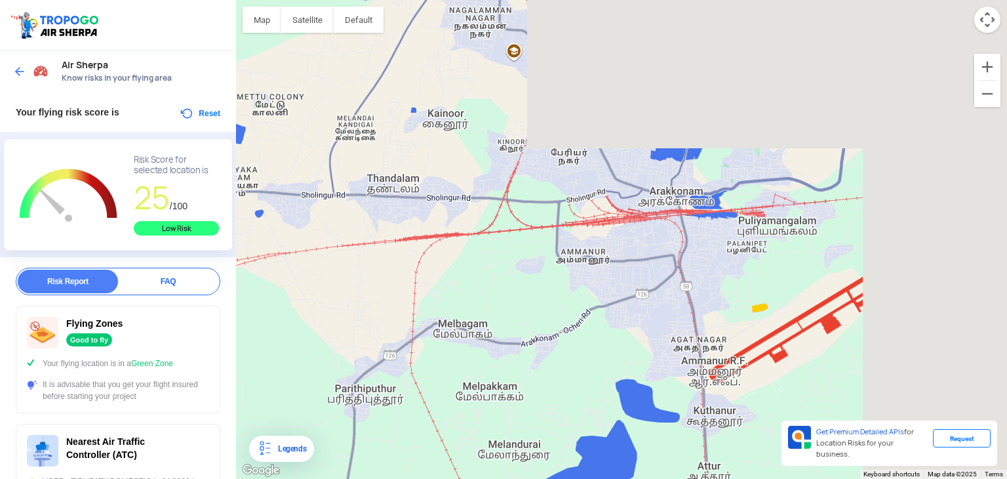
drag, startPoint x: 569, startPoint y: 205, endPoint x: 267, endPoint y: 359, distance: 338.4
click at [267, 359] on div at bounding box center [621, 239] width 771 height 479
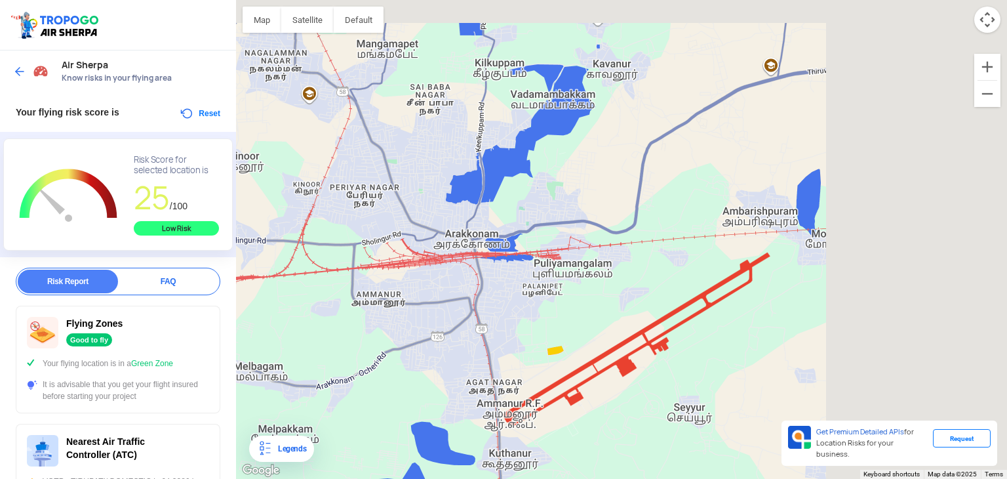
drag, startPoint x: 496, startPoint y: 302, endPoint x: 243, endPoint y: 346, distance: 257.5
click at [243, 346] on div at bounding box center [621, 239] width 771 height 479
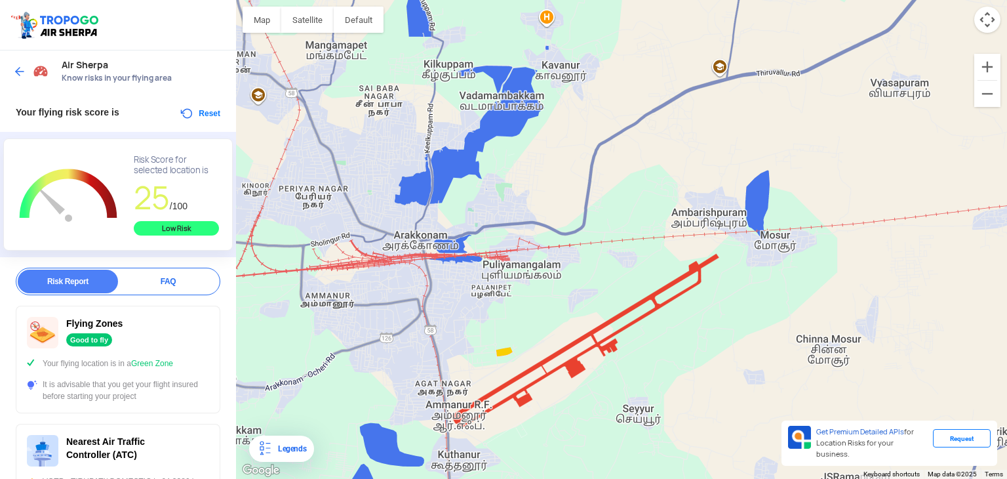
click at [23, 63] on div at bounding box center [32, 72] width 39 height 24
click at [23, 66] on img at bounding box center [19, 71] width 13 height 13
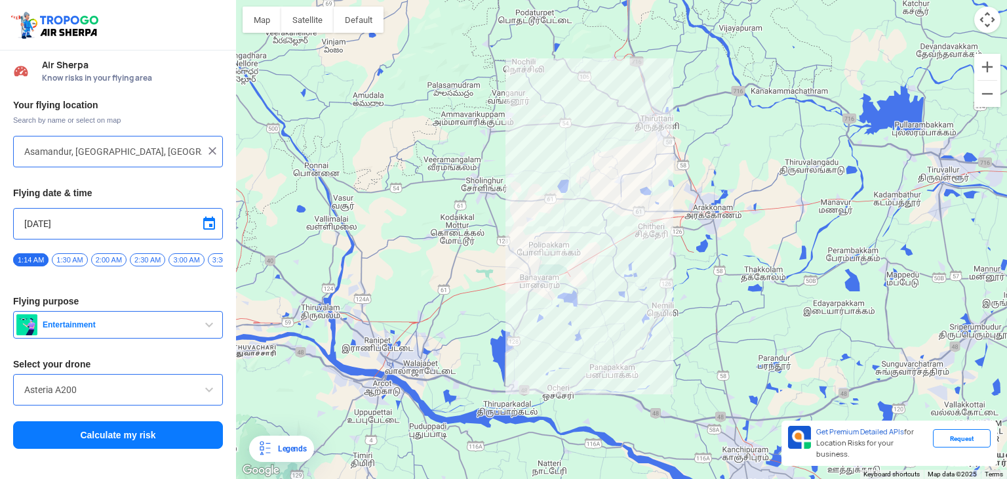
click at [715, 225] on div at bounding box center [621, 239] width 771 height 479
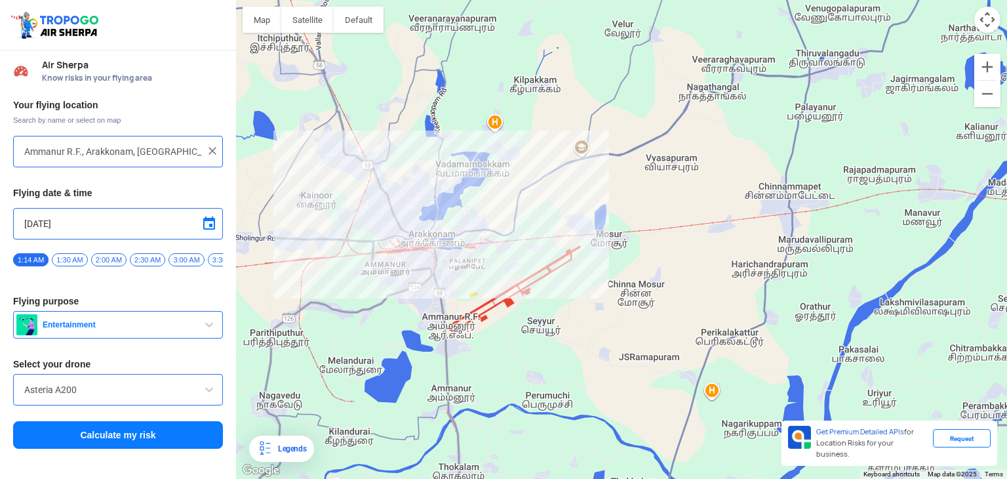
click at [522, 279] on div at bounding box center [621, 239] width 771 height 479
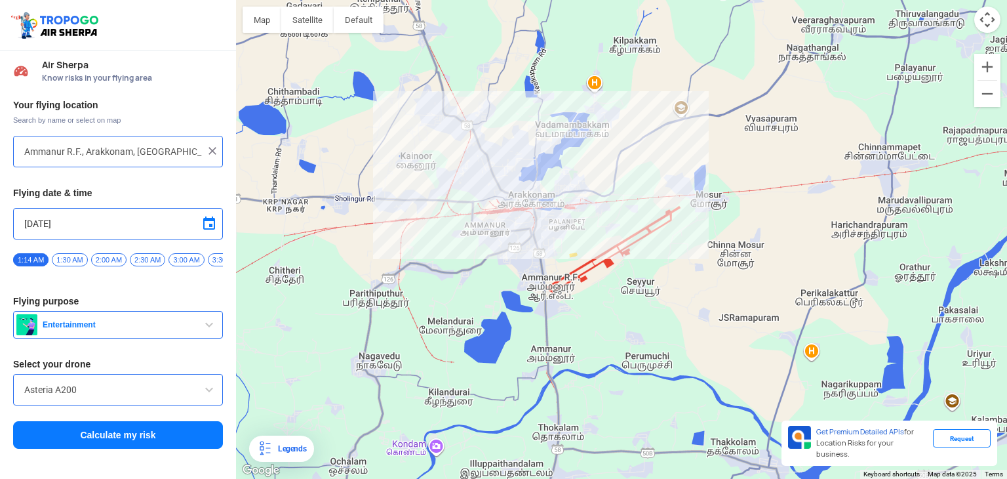
type input "Arakkonam, [GEOGRAPHIC_DATA], [GEOGRAPHIC_DATA]"
click at [161, 428] on button "Calculate my risk" at bounding box center [118, 435] width 210 height 28
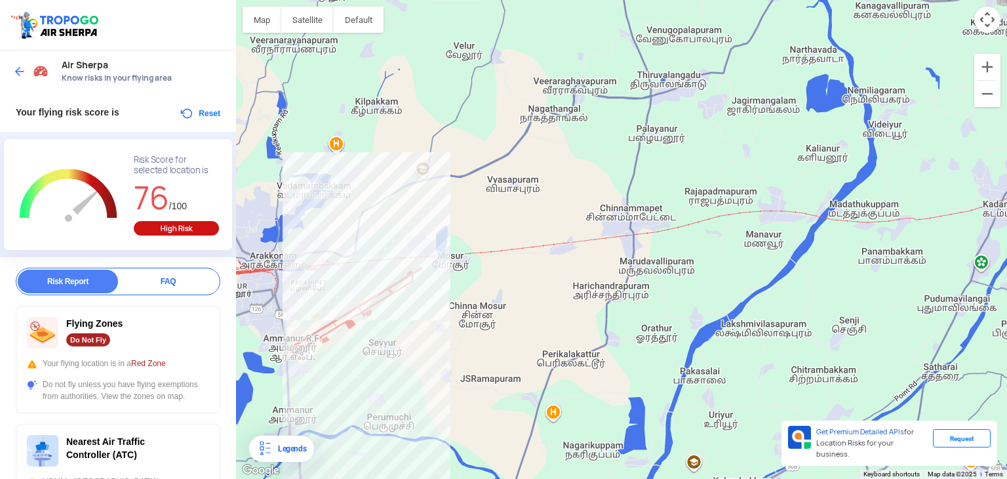
click at [346, 304] on div at bounding box center [621, 239] width 771 height 479
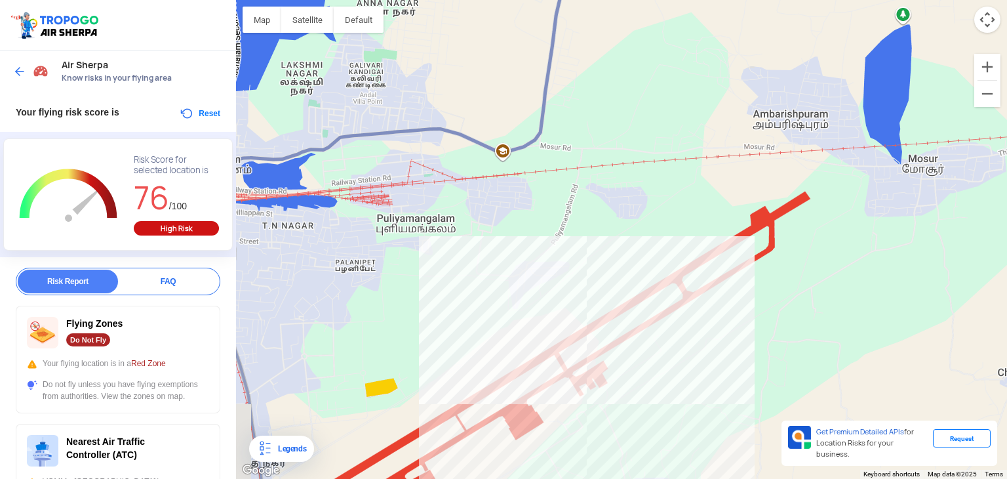
drag, startPoint x: 346, startPoint y: 304, endPoint x: 536, endPoint y: 342, distance: 193.8
click at [536, 342] on div at bounding box center [621, 239] width 771 height 479
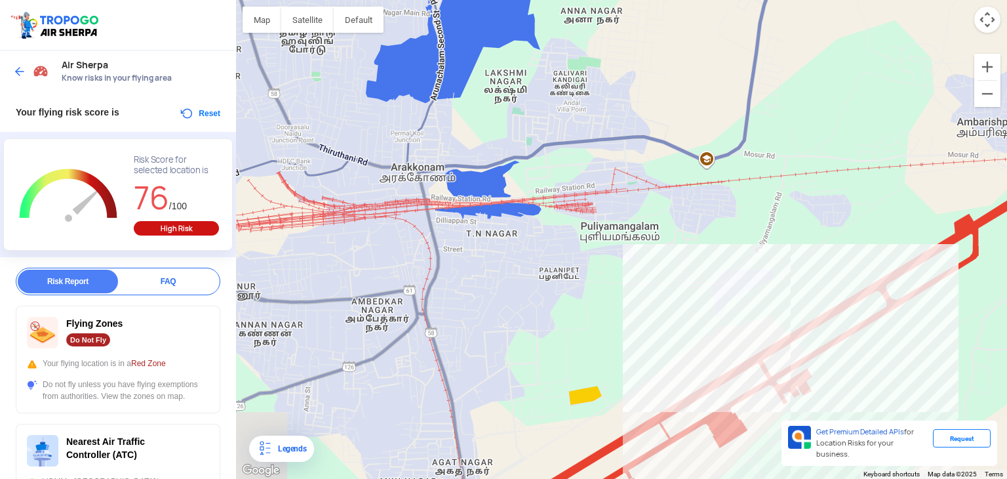
drag, startPoint x: 536, startPoint y: 342, endPoint x: 774, endPoint y: 380, distance: 240.5
click at [774, 380] on div at bounding box center [621, 239] width 771 height 479
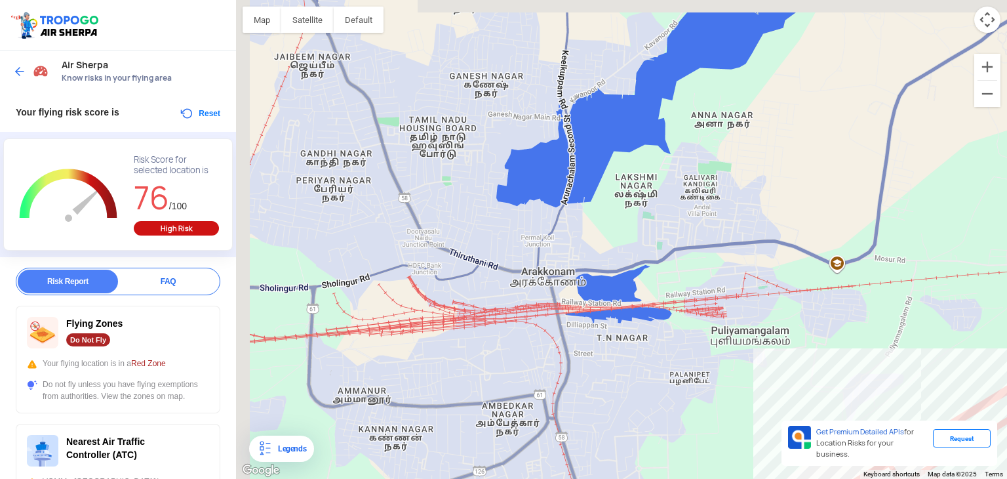
drag, startPoint x: 522, startPoint y: 309, endPoint x: 616, endPoint y: 372, distance: 113.5
click at [616, 372] on div at bounding box center [621, 239] width 771 height 479
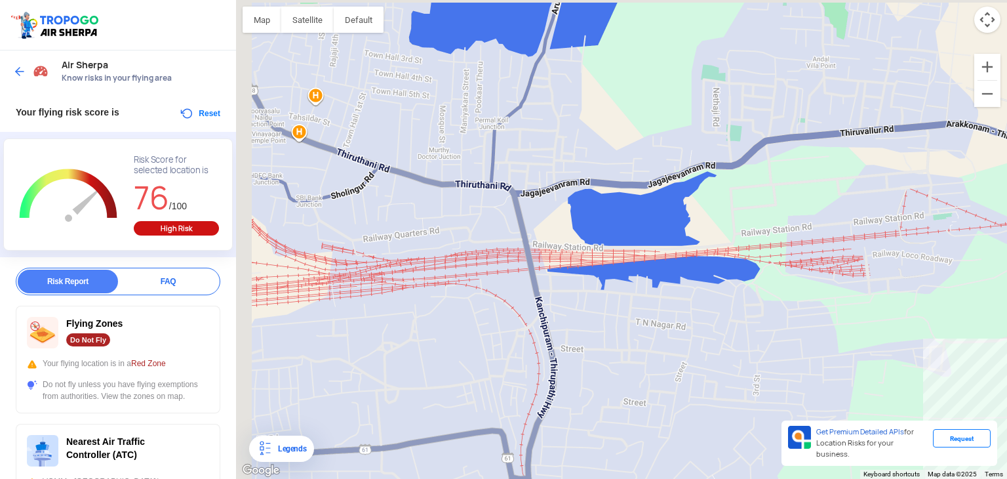
drag, startPoint x: 450, startPoint y: 271, endPoint x: 505, endPoint y: 291, distance: 58.7
click at [505, 291] on div at bounding box center [621, 239] width 771 height 479
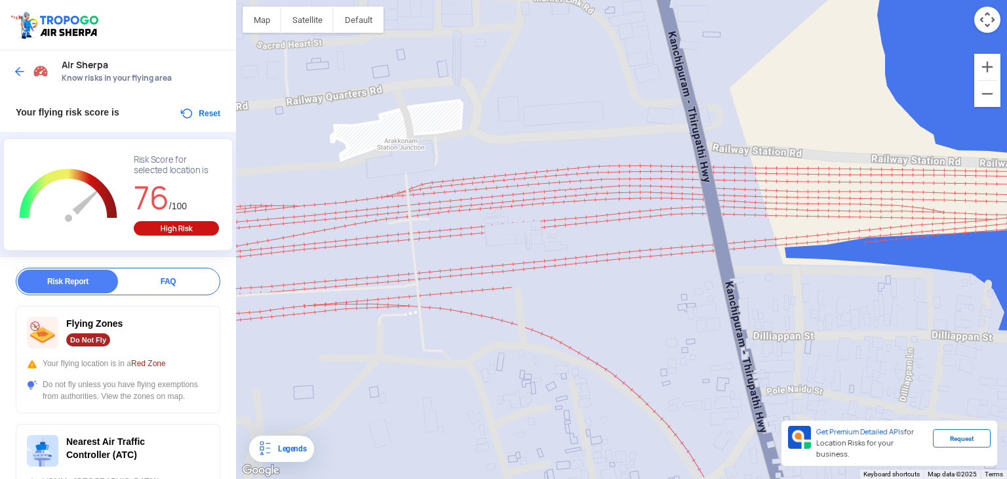
click at [24, 75] on img at bounding box center [19, 71] width 13 height 13
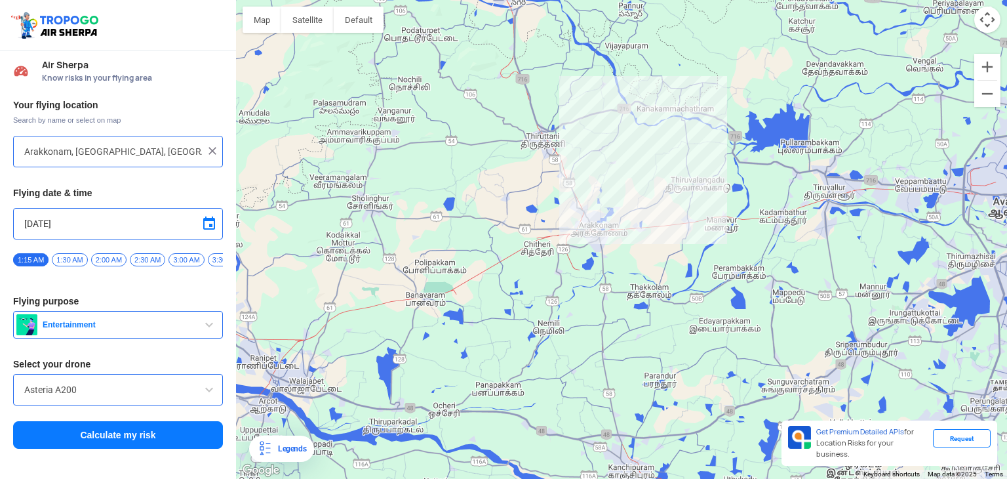
click at [591, 234] on div at bounding box center [621, 239] width 771 height 479
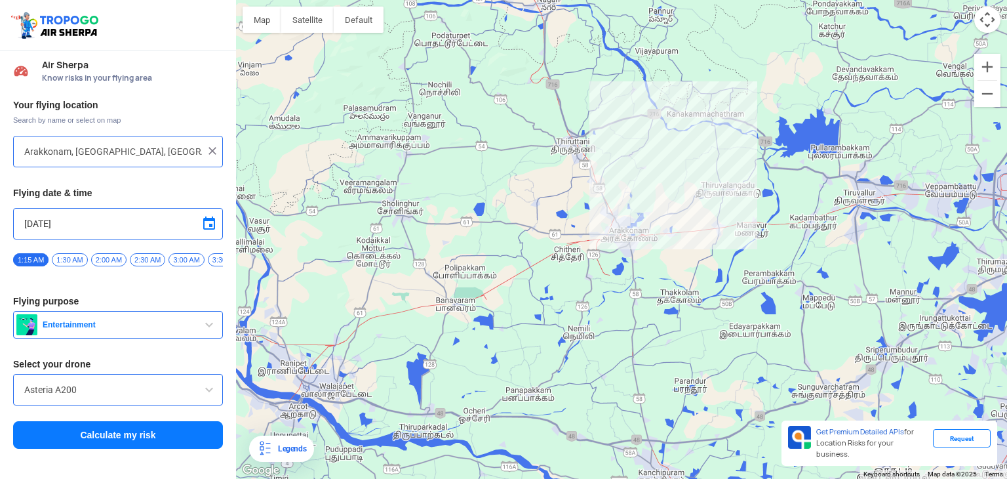
type input "Winterpet, Arakkonam, [GEOGRAPHIC_DATA] 631005, [GEOGRAPHIC_DATA]"
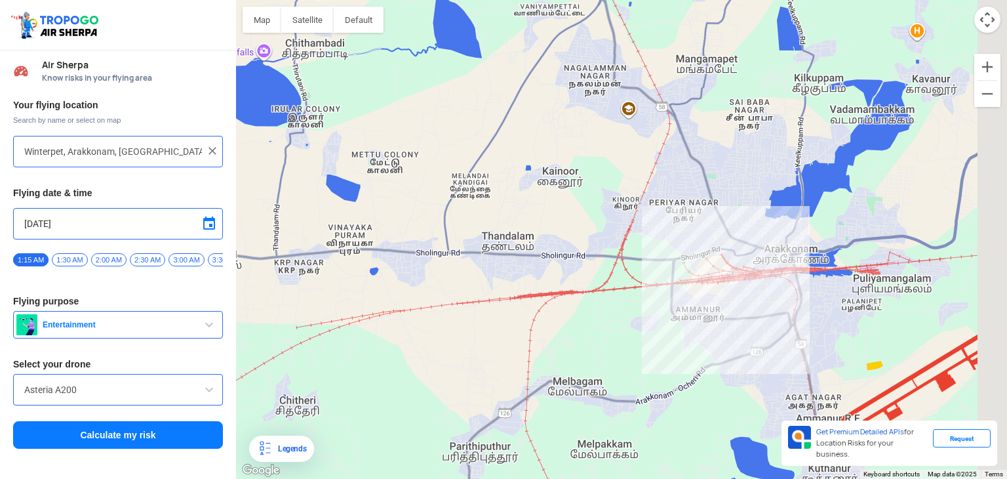
drag, startPoint x: 851, startPoint y: 312, endPoint x: 721, endPoint y: 334, distance: 132.3
click at [721, 334] on div at bounding box center [621, 239] width 771 height 479
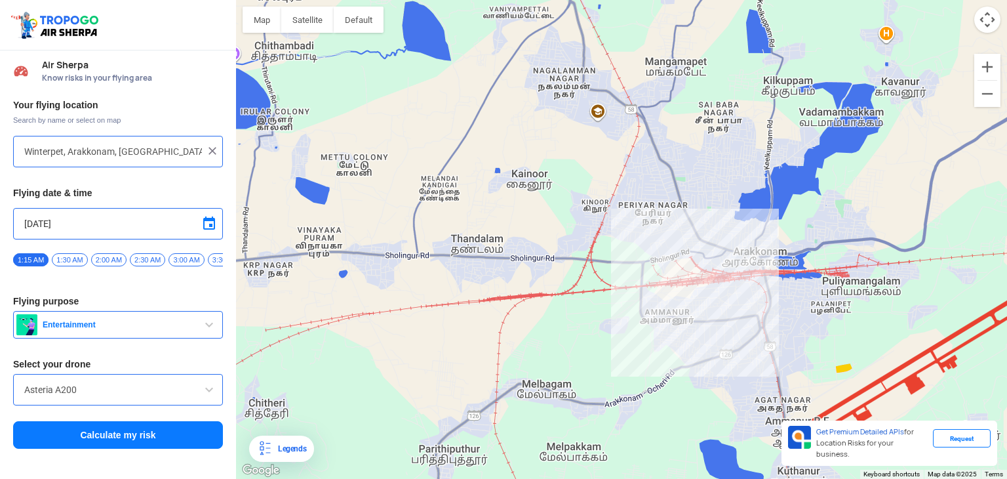
click at [189, 441] on button "Calculate my risk" at bounding box center [118, 435] width 210 height 28
